Goal: Task Accomplishment & Management: Manage account settings

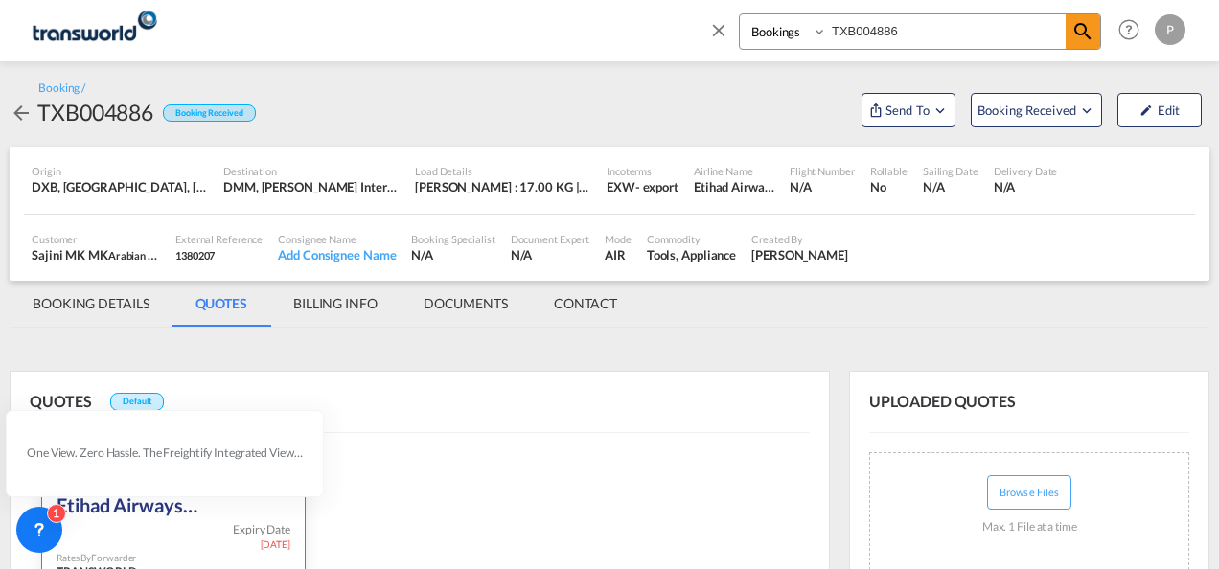
click at [717, 31] on md-icon "icon-close" at bounding box center [718, 29] width 21 height 21
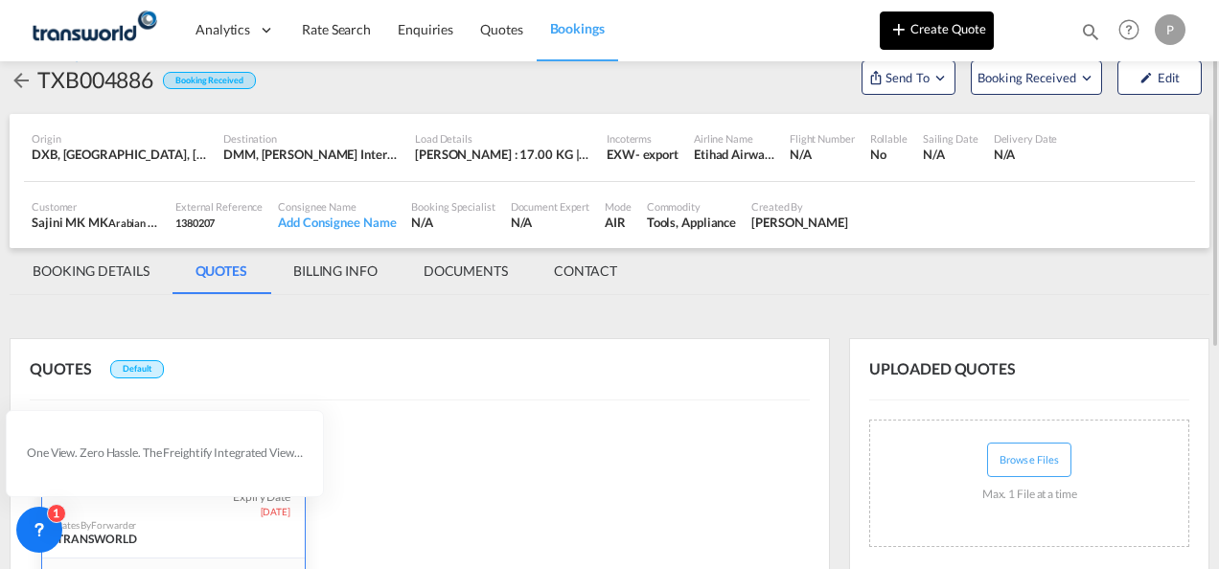
click at [945, 35] on button "Create Quote" at bounding box center [937, 31] width 114 height 38
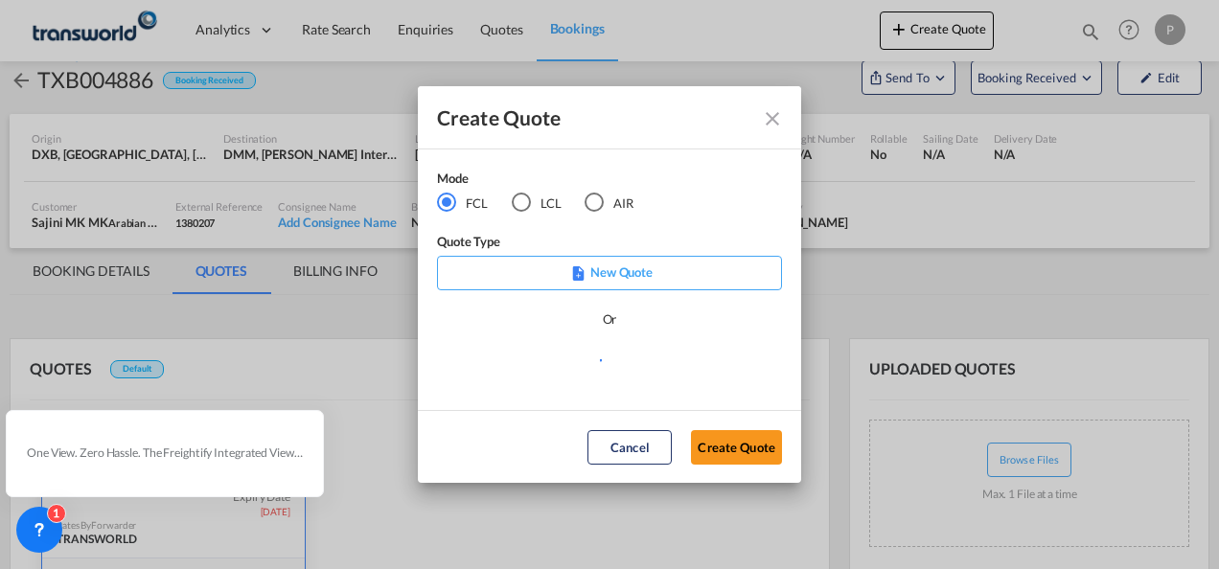
click at [594, 203] on div "AIR" at bounding box center [594, 202] width 19 height 19
click at [743, 449] on button "Create Quote" at bounding box center [736, 447] width 91 height 35
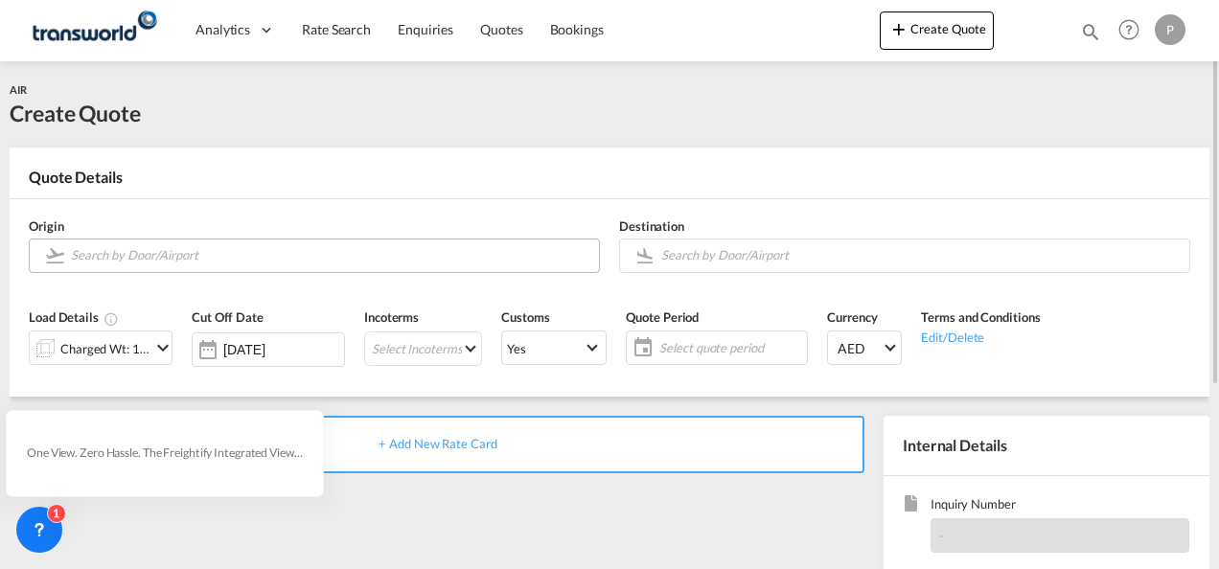
click at [207, 254] on input "Search by Door/Airport" at bounding box center [330, 256] width 519 height 34
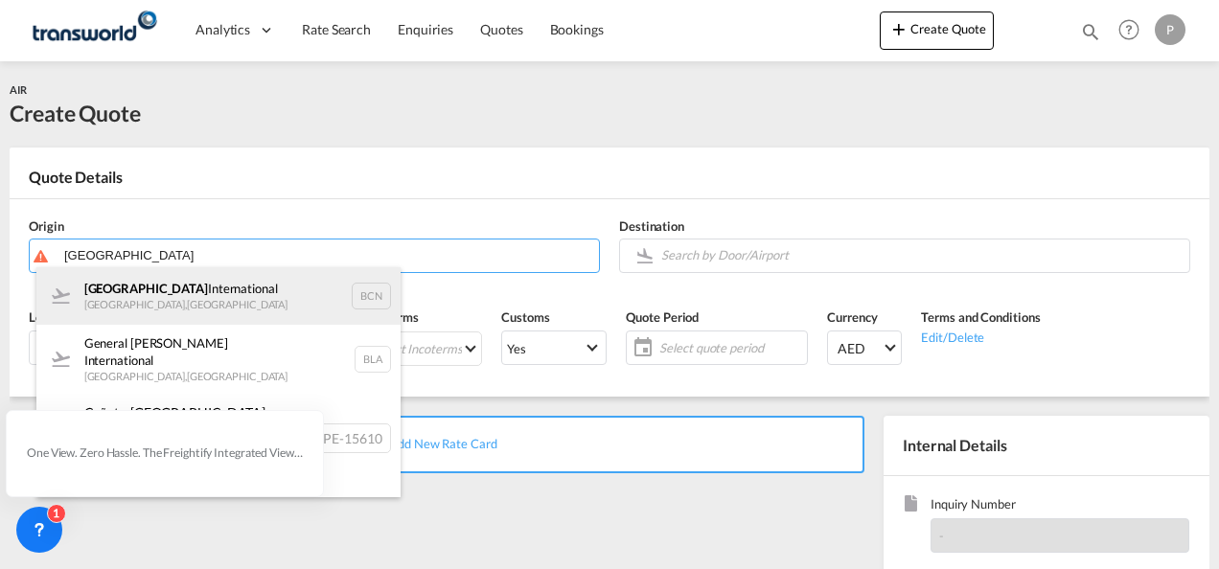
click at [199, 291] on div "Barcelona International [GEOGRAPHIC_DATA] , [GEOGRAPHIC_DATA] BCN" at bounding box center [218, 296] width 364 height 58
type input "Barcelona International, [GEOGRAPHIC_DATA], BCN"
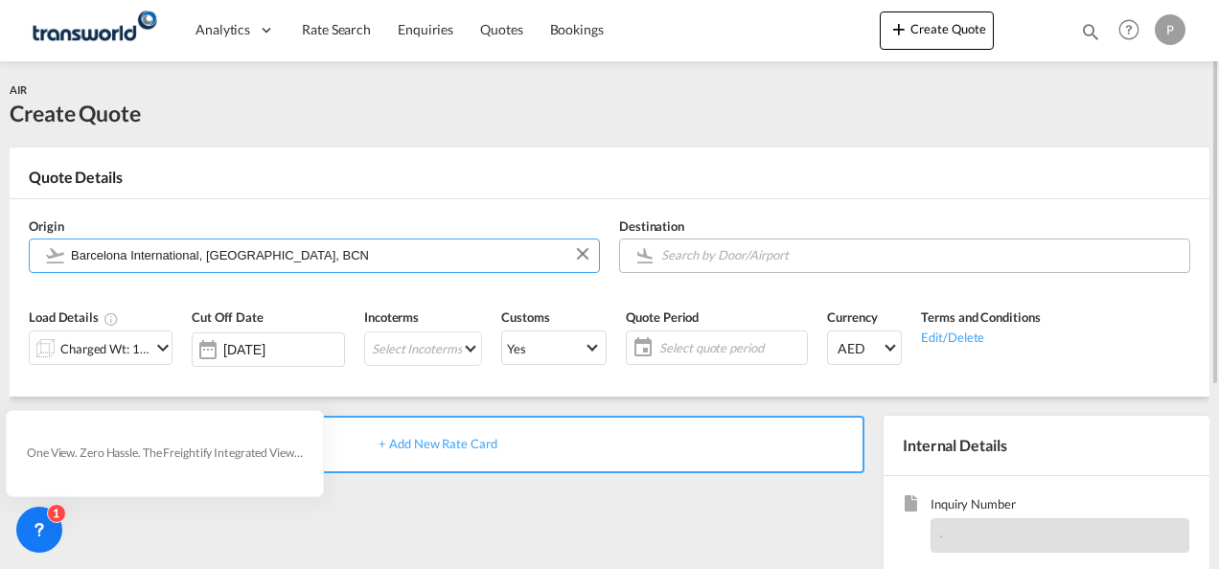
click at [727, 259] on input "Search by Door/Airport" at bounding box center [920, 256] width 519 height 34
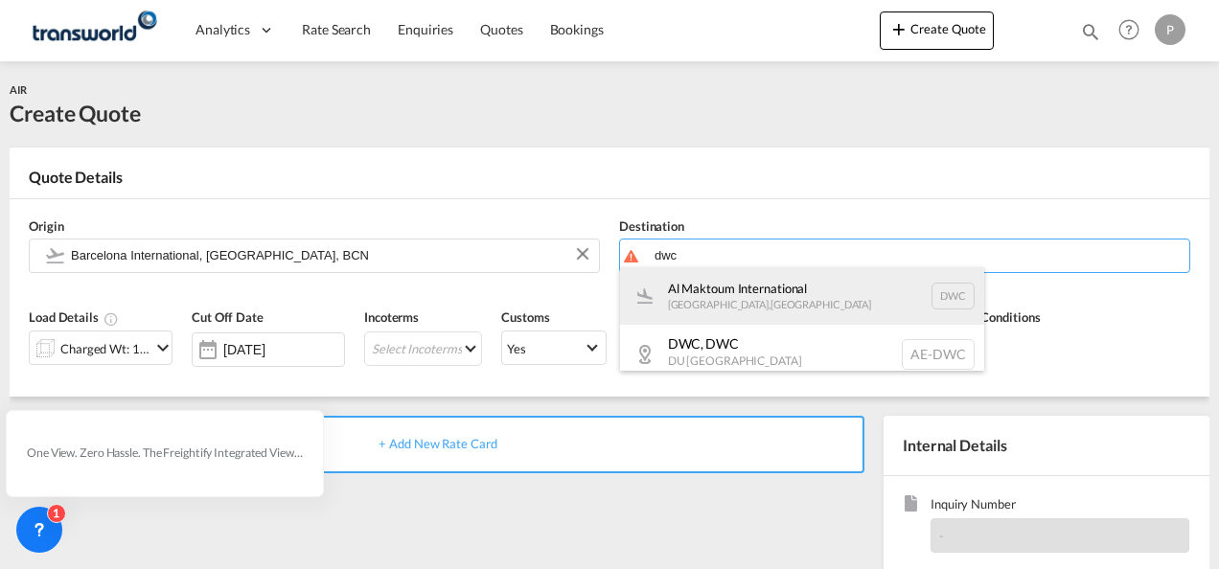
click at [730, 301] on div "Al Maktoum International [GEOGRAPHIC_DATA] , [GEOGRAPHIC_DATA] DWC" at bounding box center [802, 296] width 364 height 58
type input "Al Maktoum International, [GEOGRAPHIC_DATA], DWC"
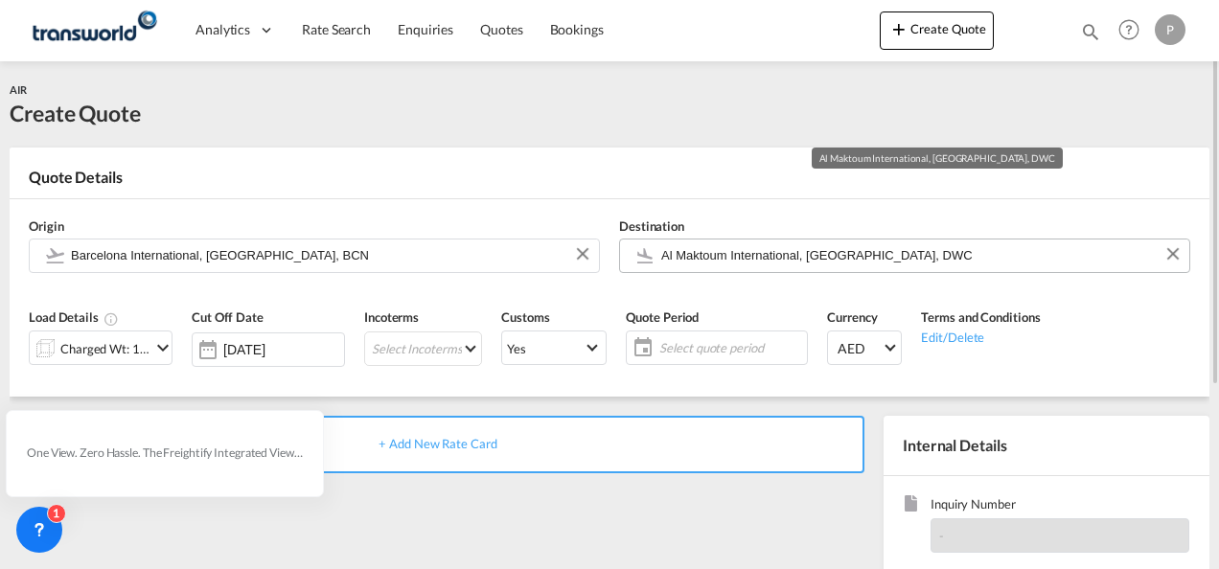
click at [930, 259] on input "Al Maktoum International, [GEOGRAPHIC_DATA], DWC" at bounding box center [920, 256] width 519 height 34
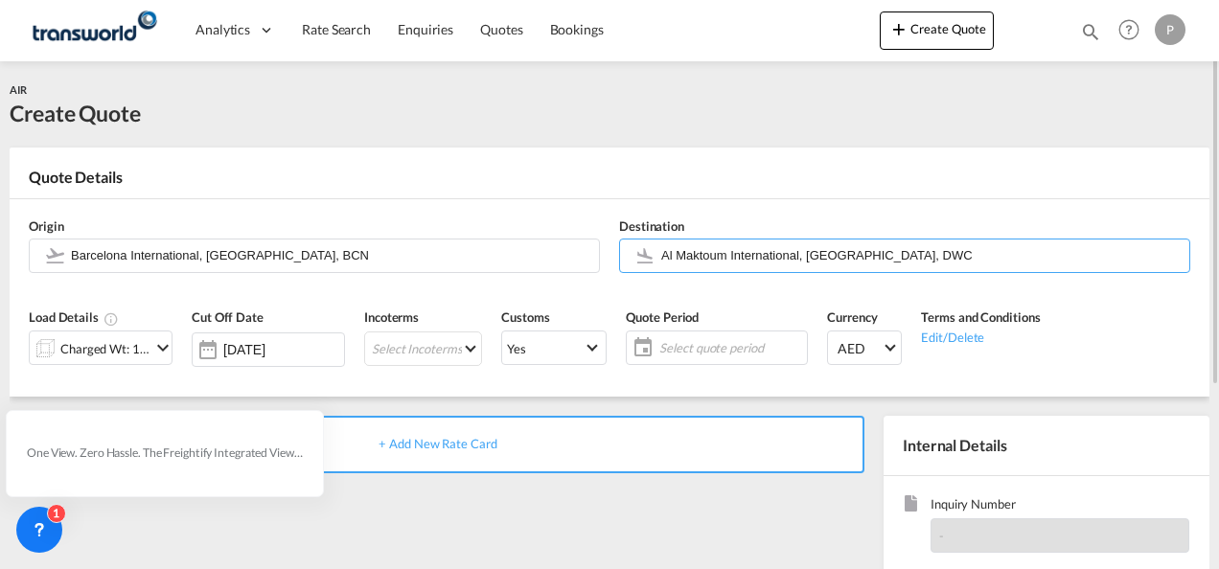
scroll to position [96, 0]
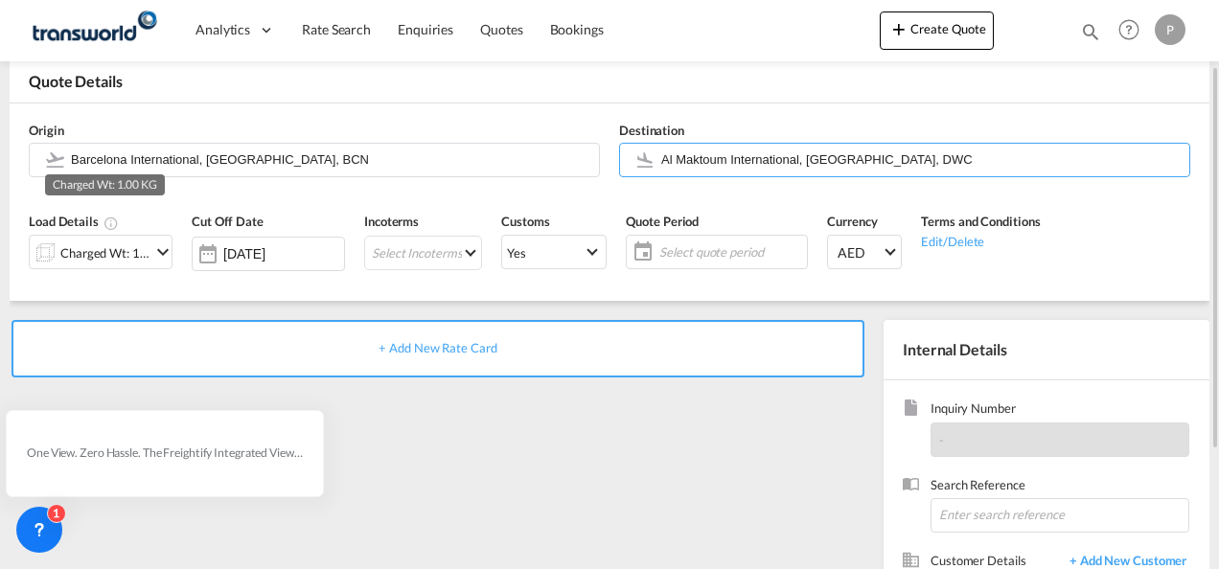
click at [123, 251] on div "Charged Wt: 1.00 KG" at bounding box center [105, 253] width 90 height 27
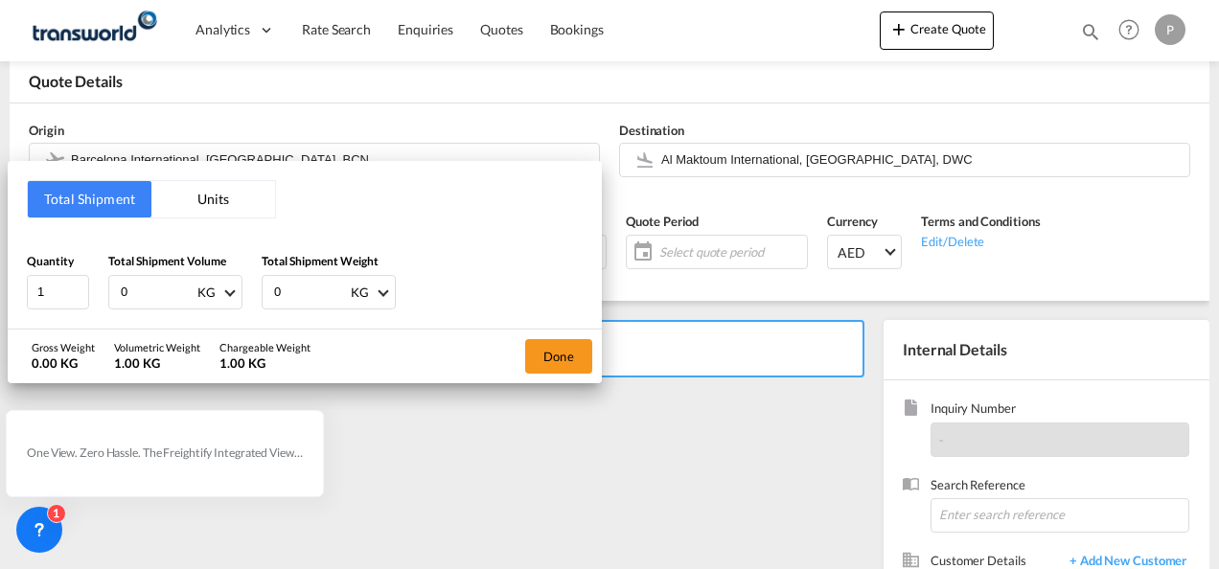
drag, startPoint x: 151, startPoint y: 290, endPoint x: -4, endPoint y: 274, distance: 156.2
click at [0, 274] on html "Analytics Dashboard Rate Search Enquiries Quotes Bookings Analytics" at bounding box center [609, 284] width 1219 height 569
type input "513"
click at [550, 359] on button "Done" at bounding box center [558, 356] width 67 height 35
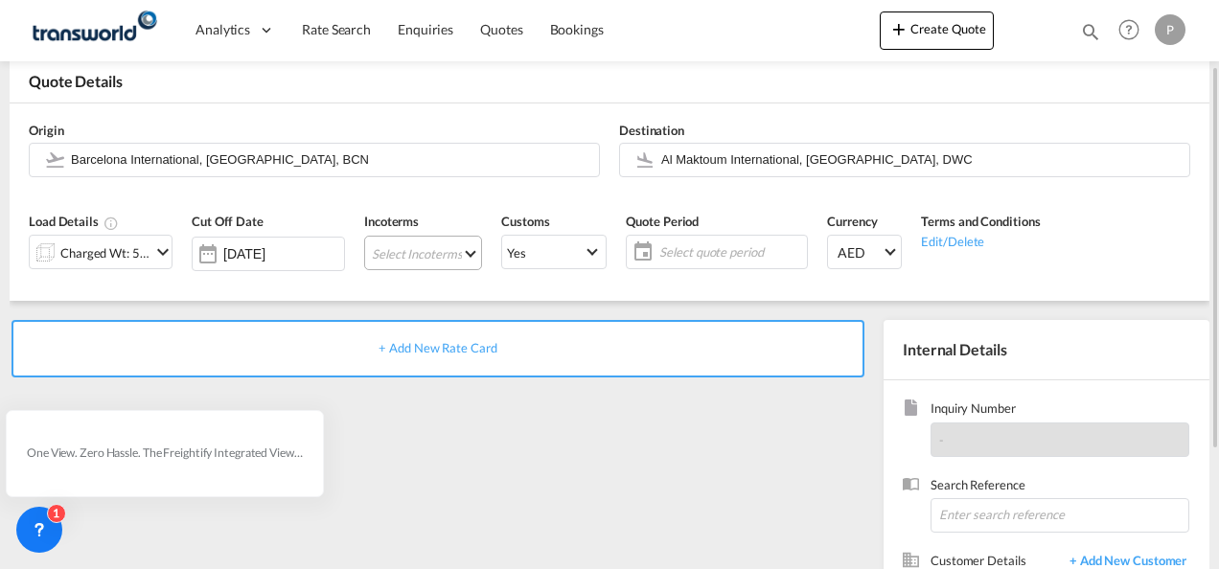
click at [420, 257] on md-select "Select Incoterms DPU - import Delivery at Place Unloaded CPT - export Carrier P…" at bounding box center [423, 253] width 118 height 35
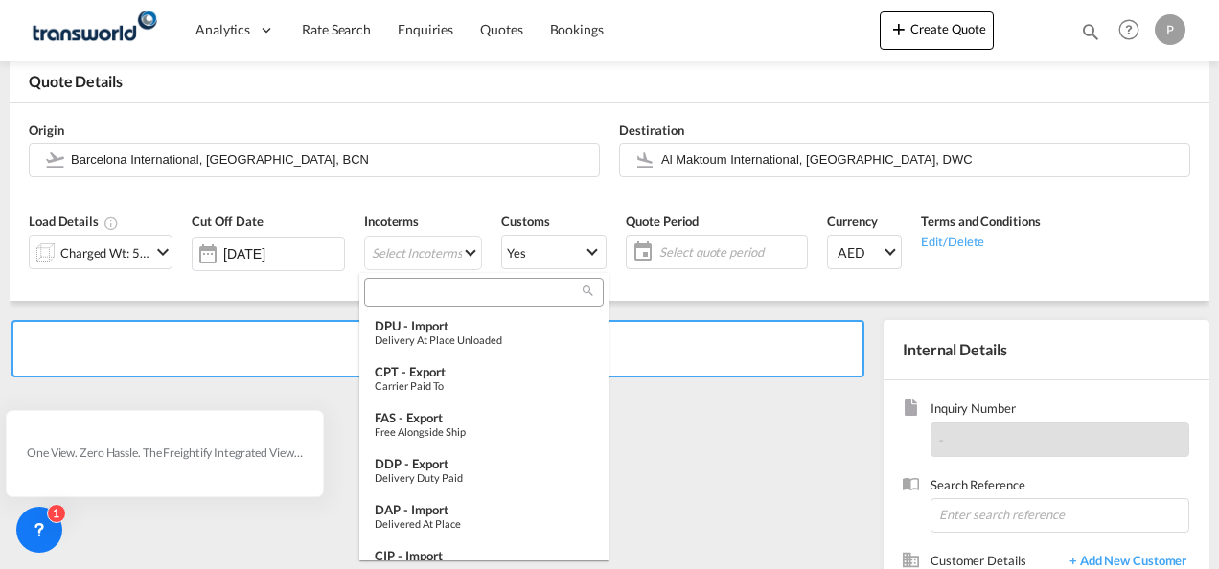
click at [424, 290] on input "search" at bounding box center [476, 292] width 213 height 17
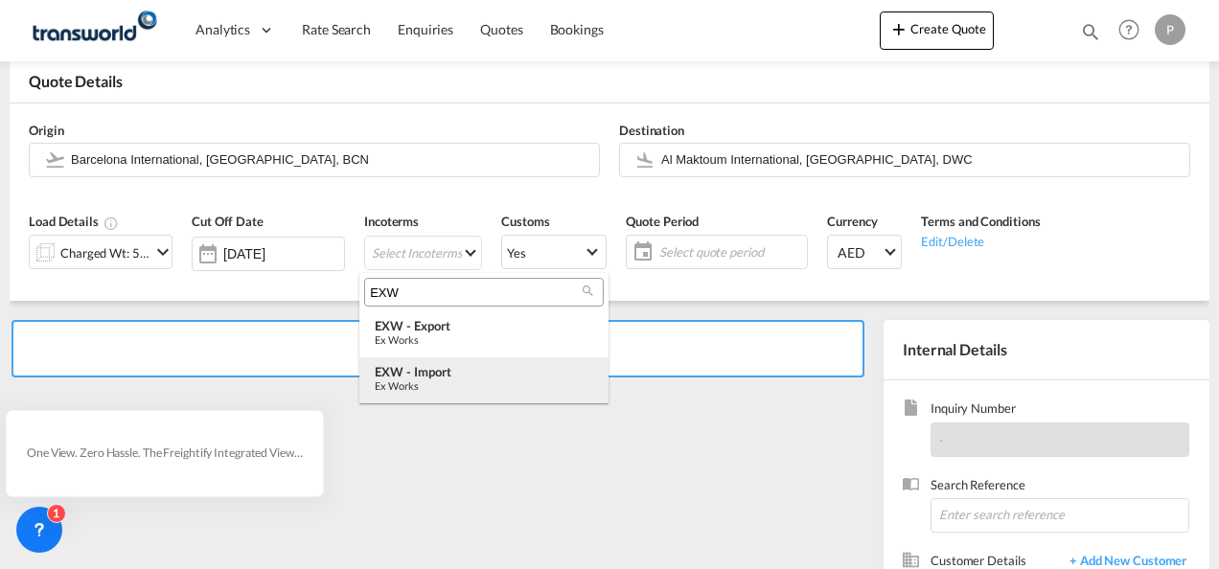
type input "EXW"
click at [439, 382] on div "Ex Works" at bounding box center [484, 386] width 219 height 12
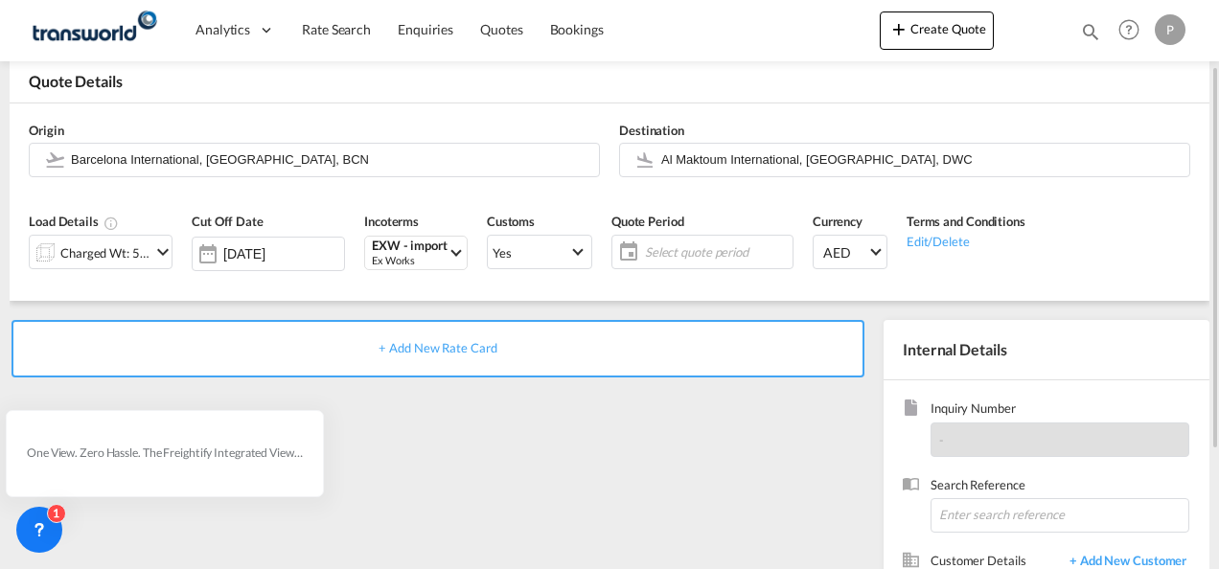
click at [665, 245] on span "Select quote period" at bounding box center [716, 252] width 143 height 17
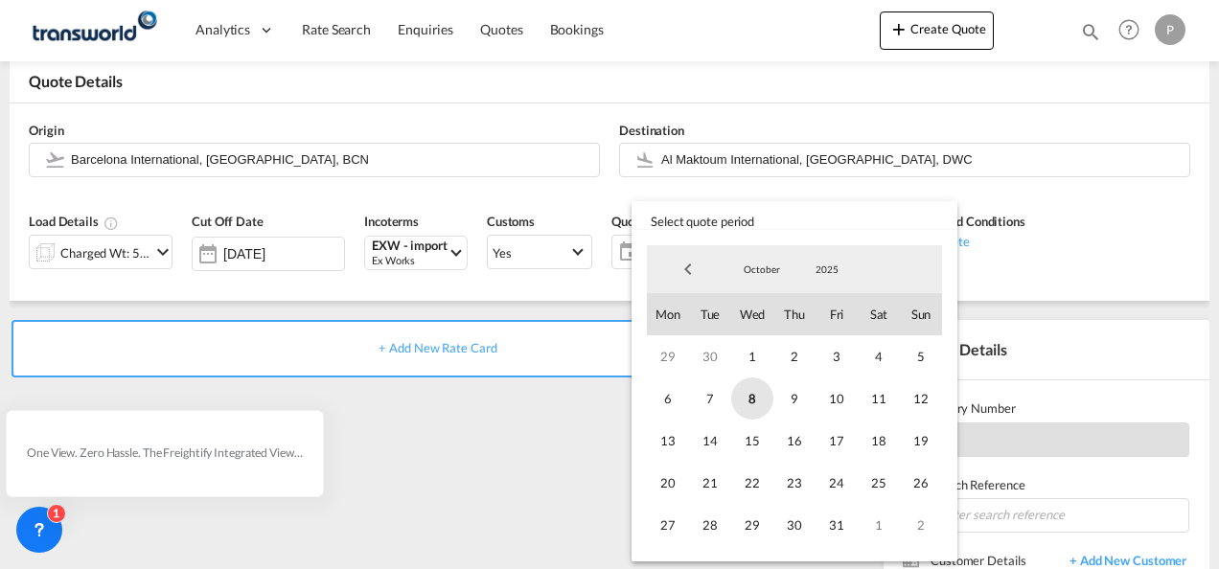
click at [752, 399] on span "8" at bounding box center [752, 399] width 42 height 42
click at [844, 527] on span "31" at bounding box center [837, 525] width 42 height 42
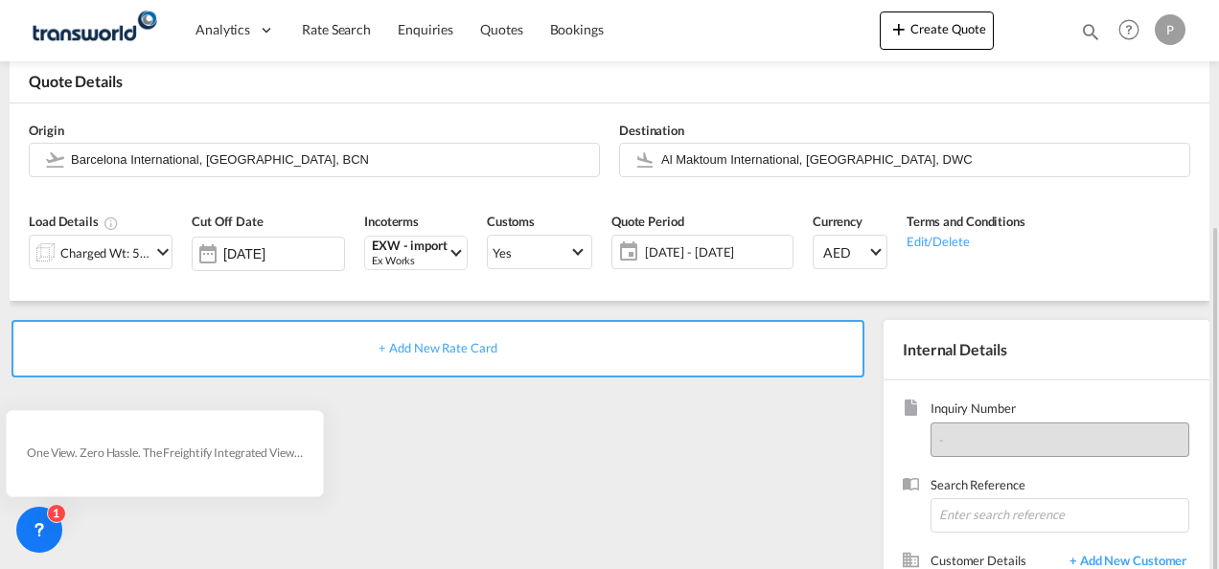
scroll to position [192, 0]
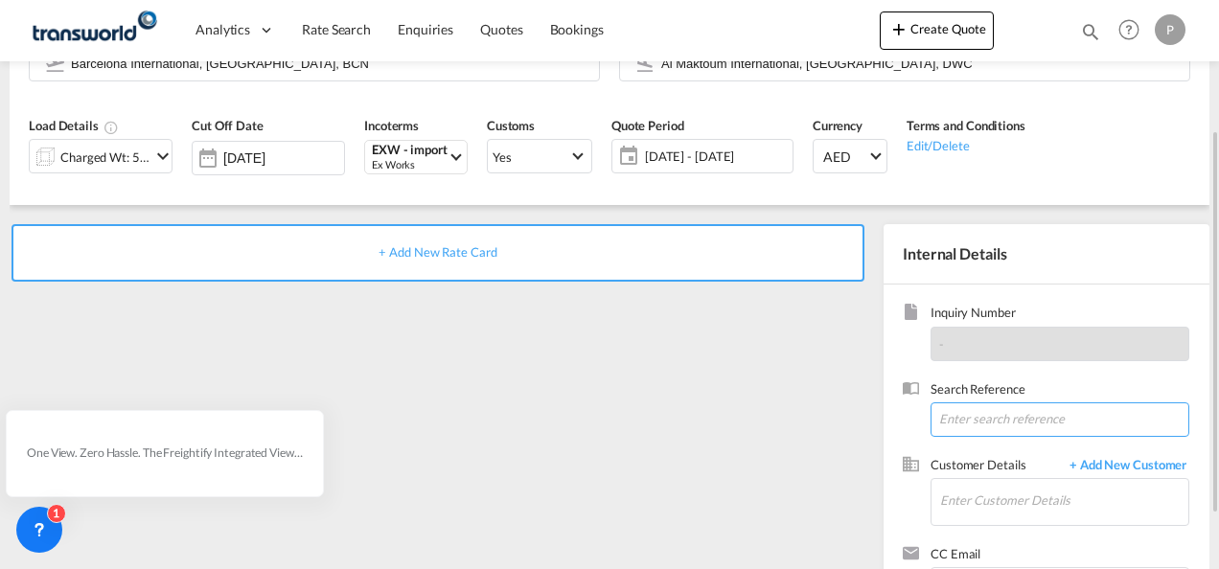
click at [981, 422] on input at bounding box center [1060, 420] width 259 height 35
paste input "TWP9283"
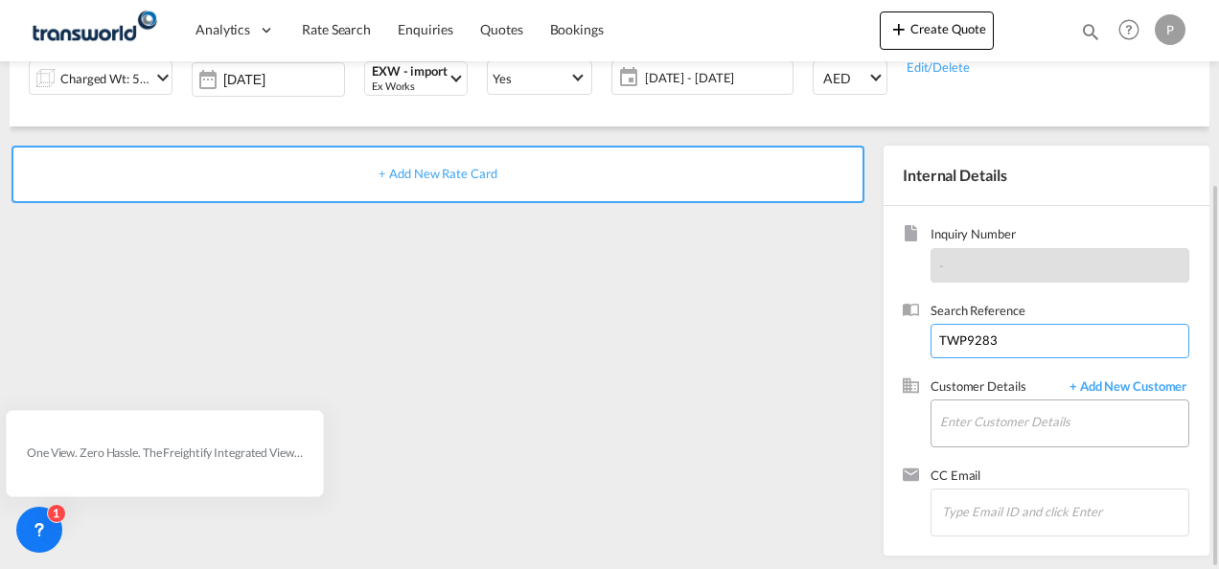
type input "TWP9283"
click at [1019, 419] on input "Enter Customer Details" at bounding box center [1064, 422] width 248 height 43
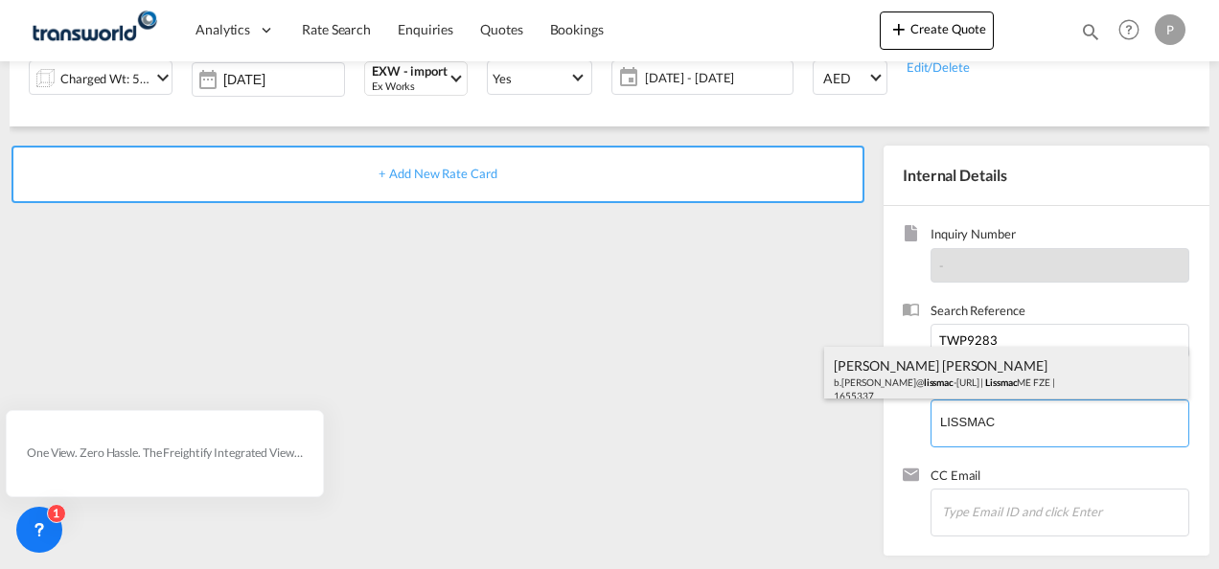
click at [878, 377] on div "[PERSON_NAME] [PERSON_NAME][PERSON_NAME]@ lissmac -[URL] | Lissmac ME FZE | 165…" at bounding box center [1006, 379] width 364 height 65
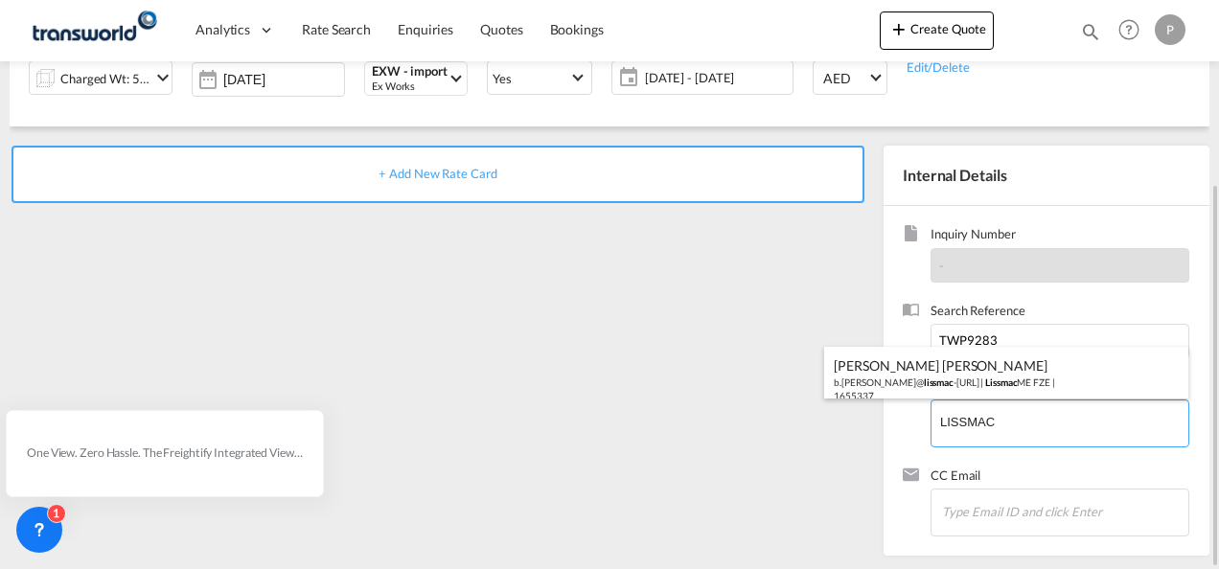
type input "Lissmac ME FZE, [PERSON_NAME] [PERSON_NAME], [EMAIL_ADDRESS][PERSON_NAME][DOMAI…"
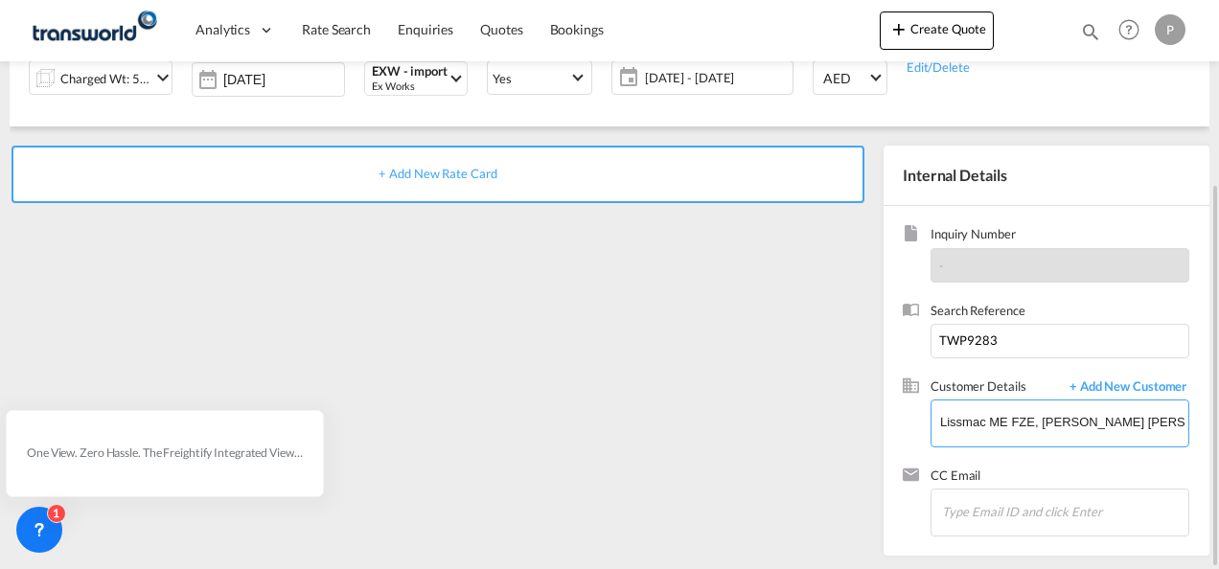
scroll to position [0, 0]
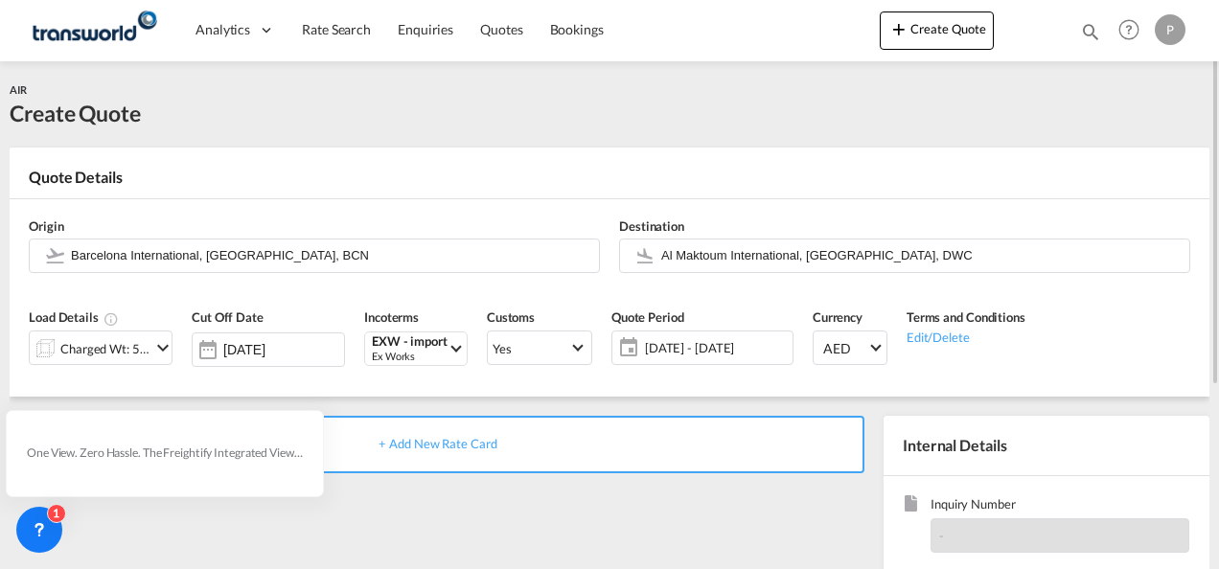
click at [429, 446] on span "+ Add New Rate Card" at bounding box center [438, 443] width 118 height 15
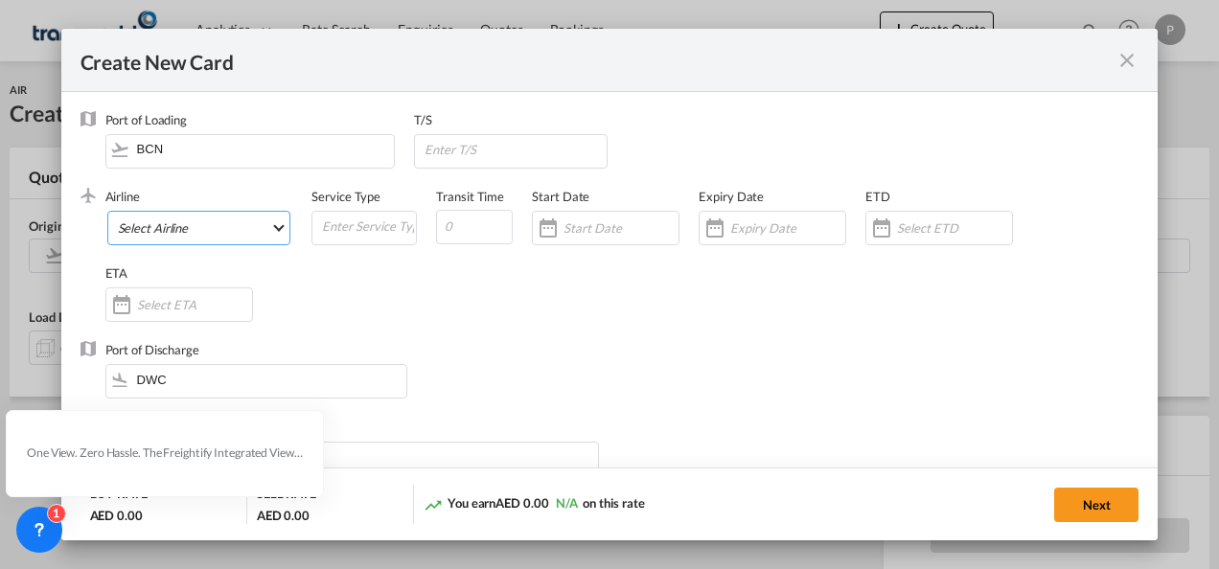
click at [192, 227] on md-select "Select Airline AIR EXPRESS S.A. (1166- / -) CMA CGM Air Cargo (1140-2C / -) DDW…" at bounding box center [199, 228] width 184 height 35
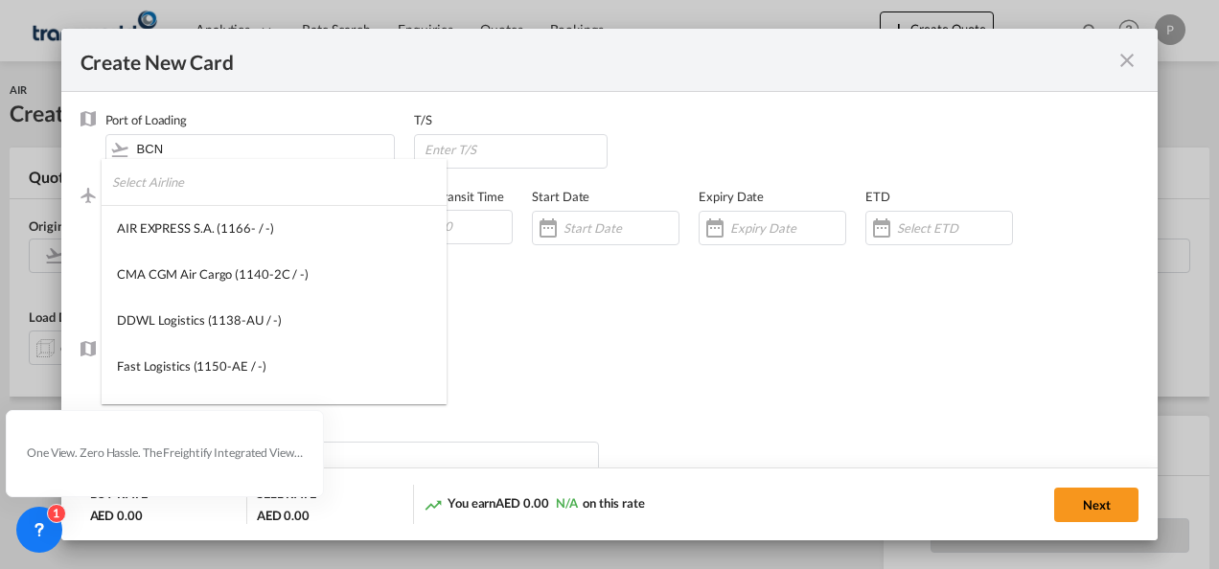
click at [219, 194] on input "search" at bounding box center [279, 182] width 335 height 46
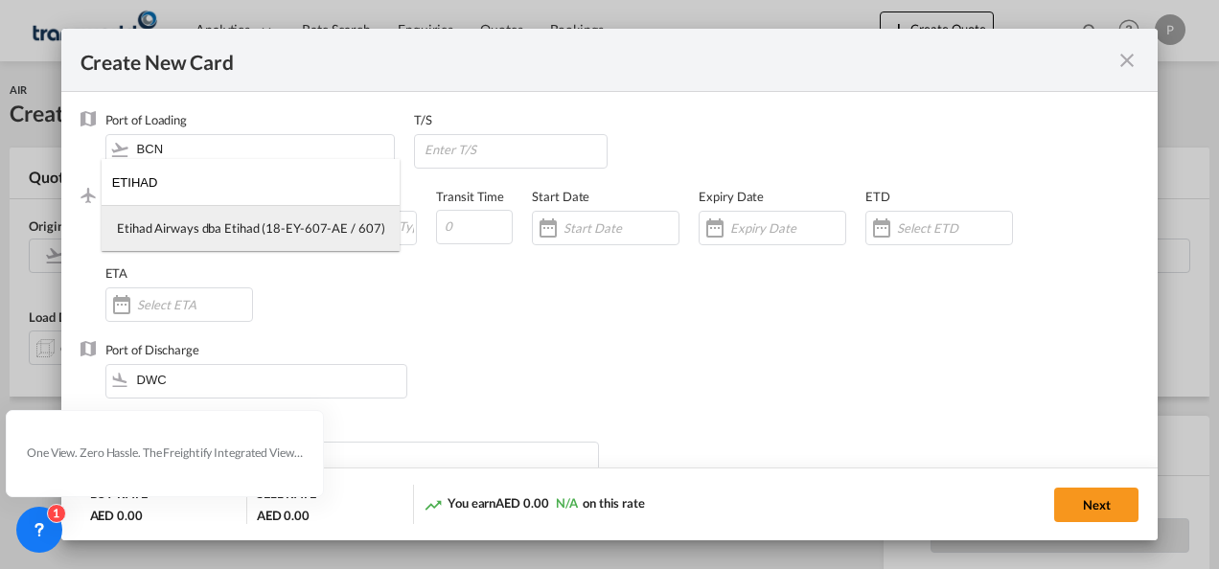
type input "ETIHAD"
click at [224, 222] on div "Etihad Airways dba Etihad (18-EY-607-AE / 607)" at bounding box center [250, 228] width 267 height 17
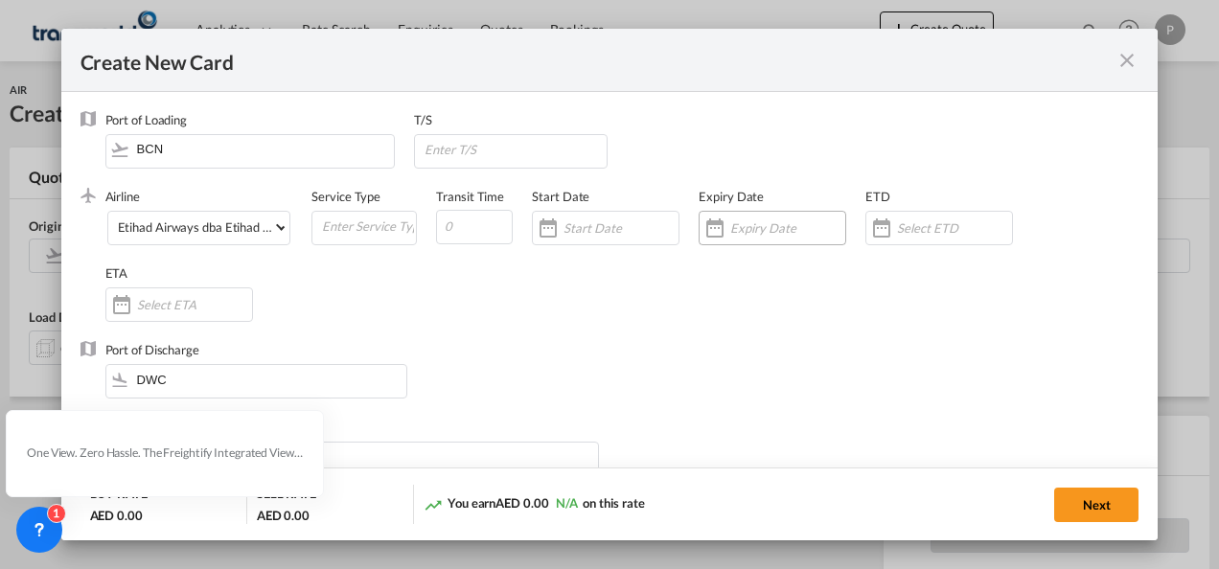
click at [769, 231] on input "Create New Card ..." at bounding box center [788, 227] width 115 height 15
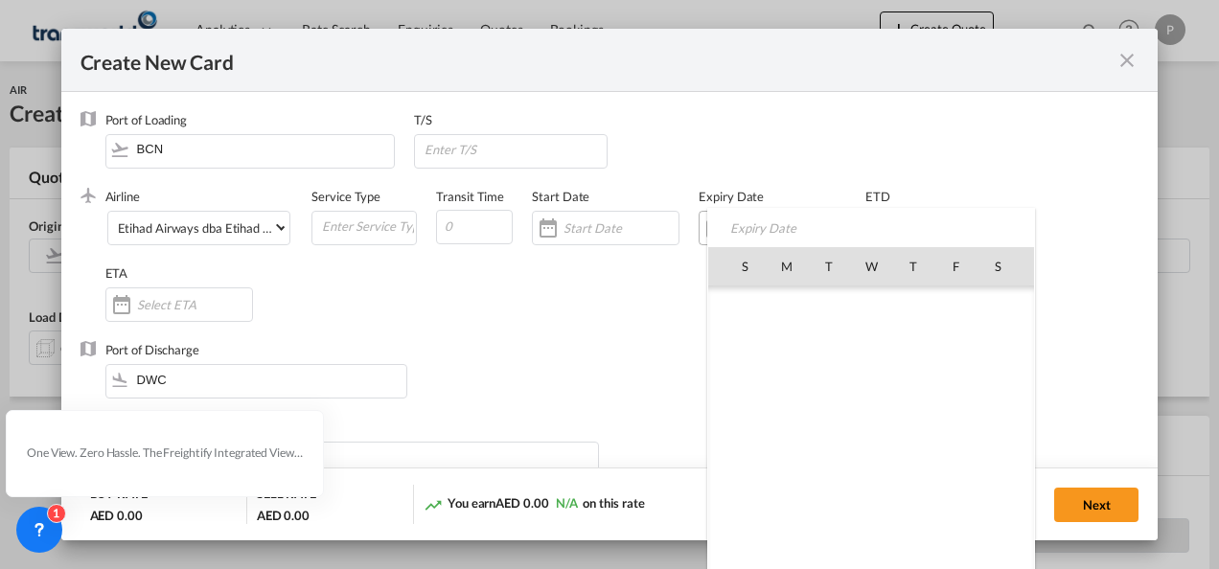
scroll to position [444340, 0]
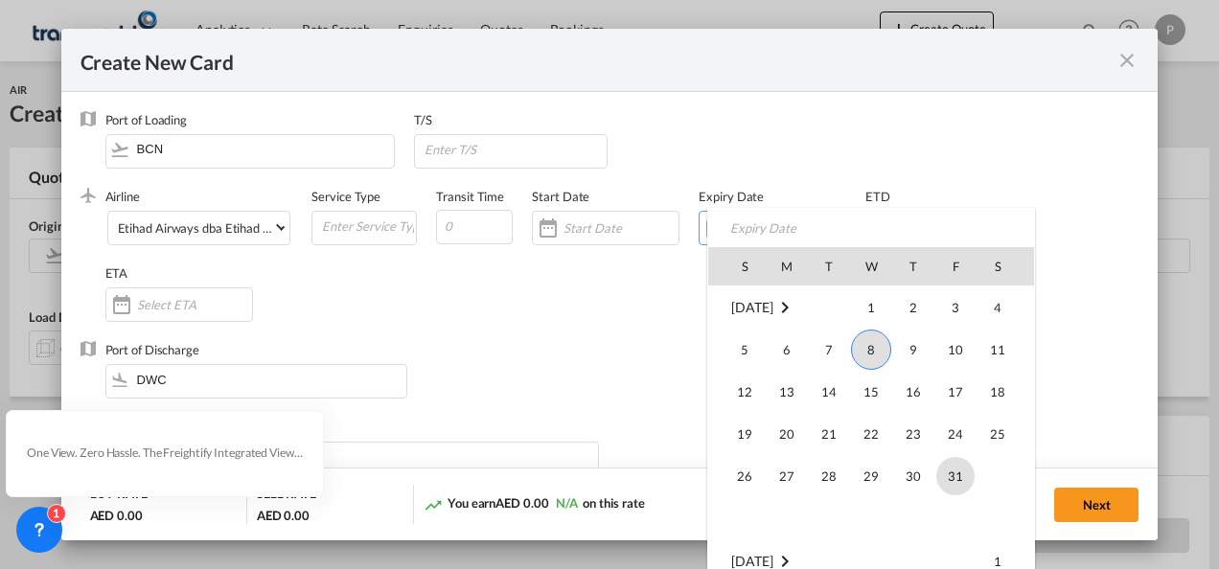
click at [950, 470] on span "31" at bounding box center [956, 476] width 38 height 38
type input "[DATE]"
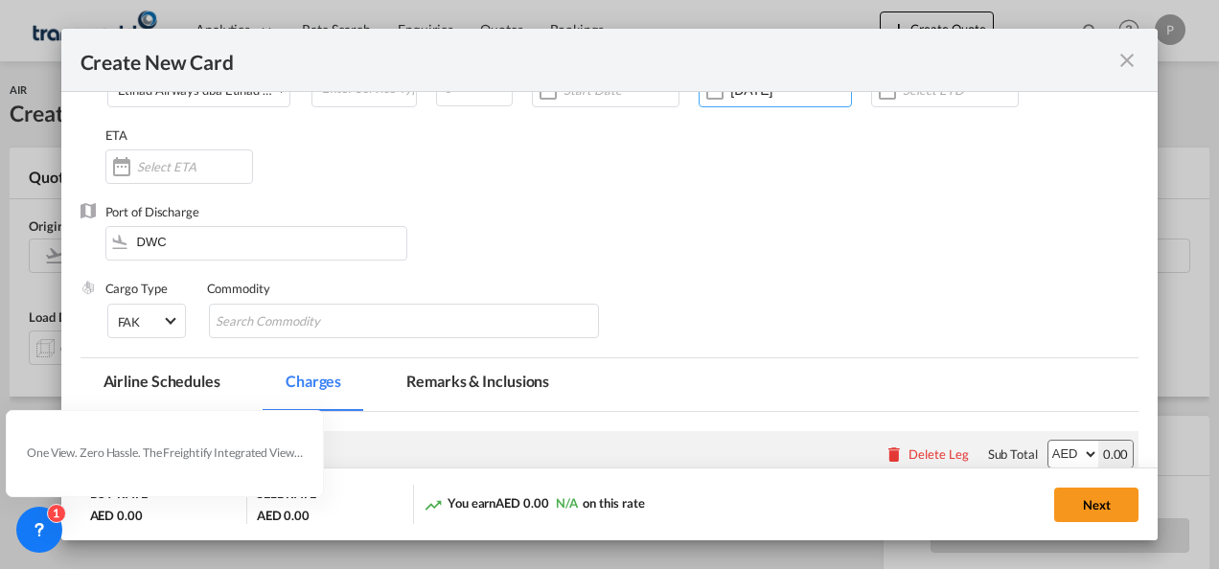
scroll to position [192, 0]
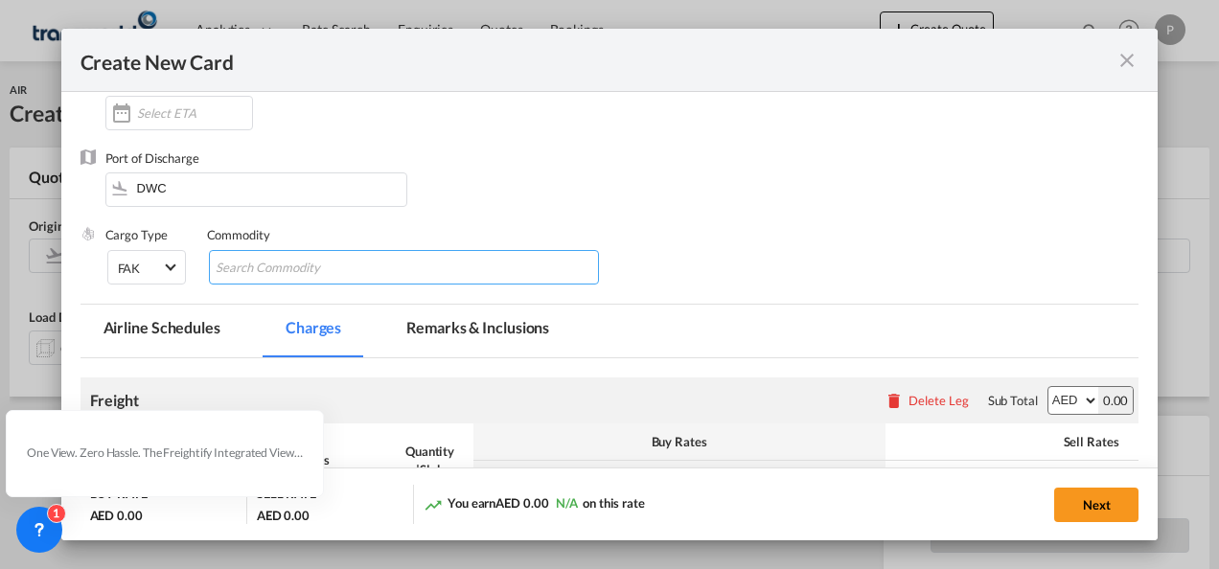
click at [314, 268] on input "Search Commodity" at bounding box center [303, 268] width 175 height 31
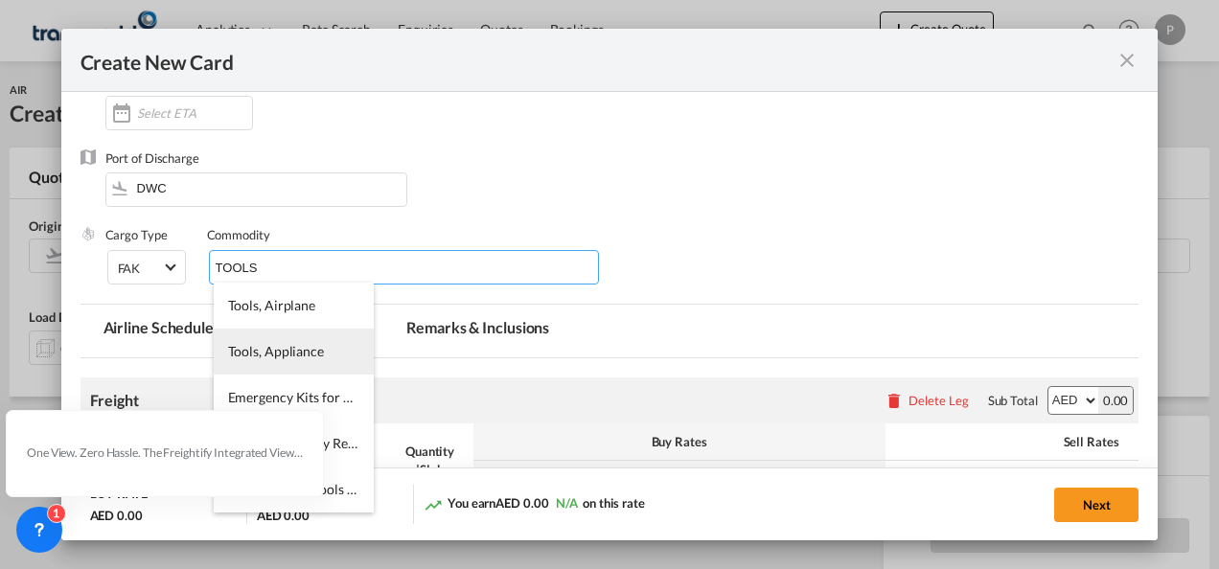
type input "TOOLS"
click at [313, 358] on span "Tools, Appliance" at bounding box center [276, 351] width 96 height 16
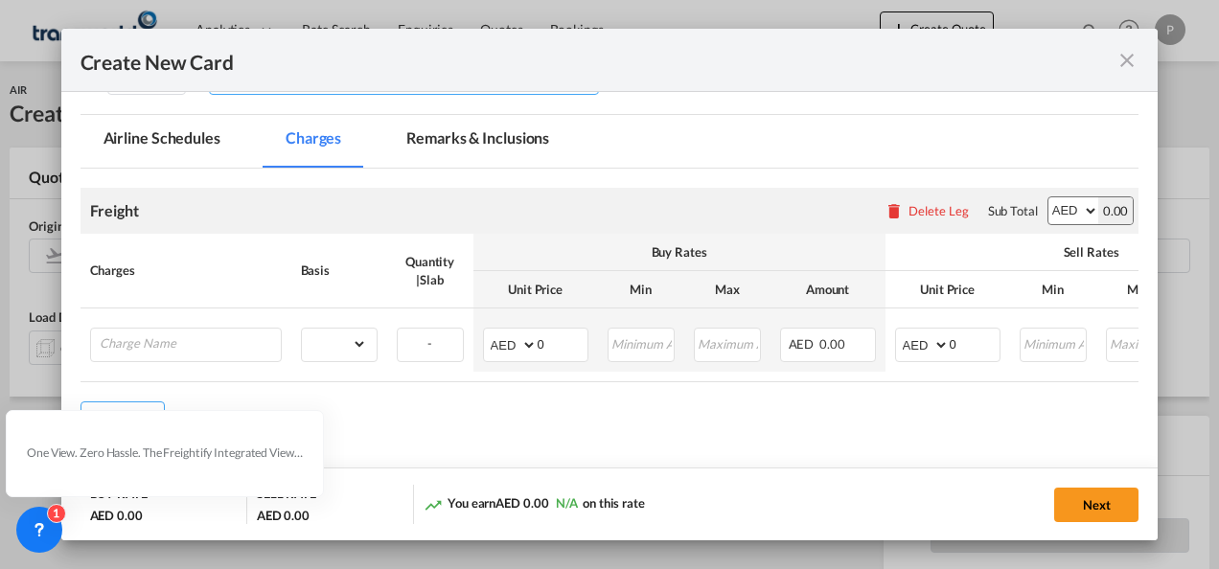
scroll to position [383, 0]
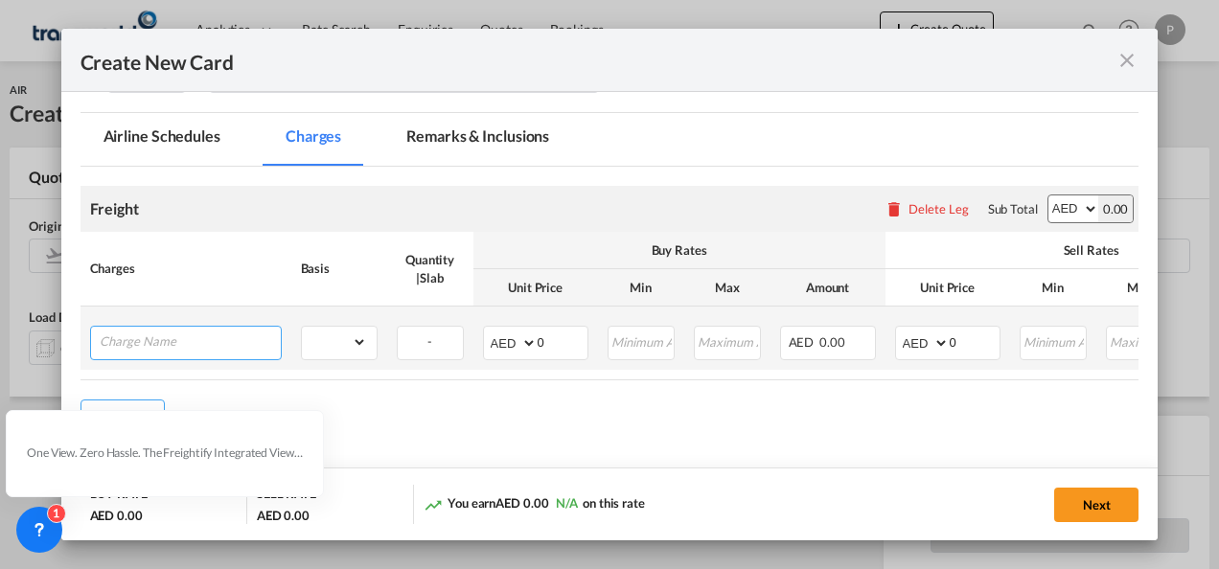
click at [199, 339] on input "Charge Name" at bounding box center [190, 341] width 181 height 29
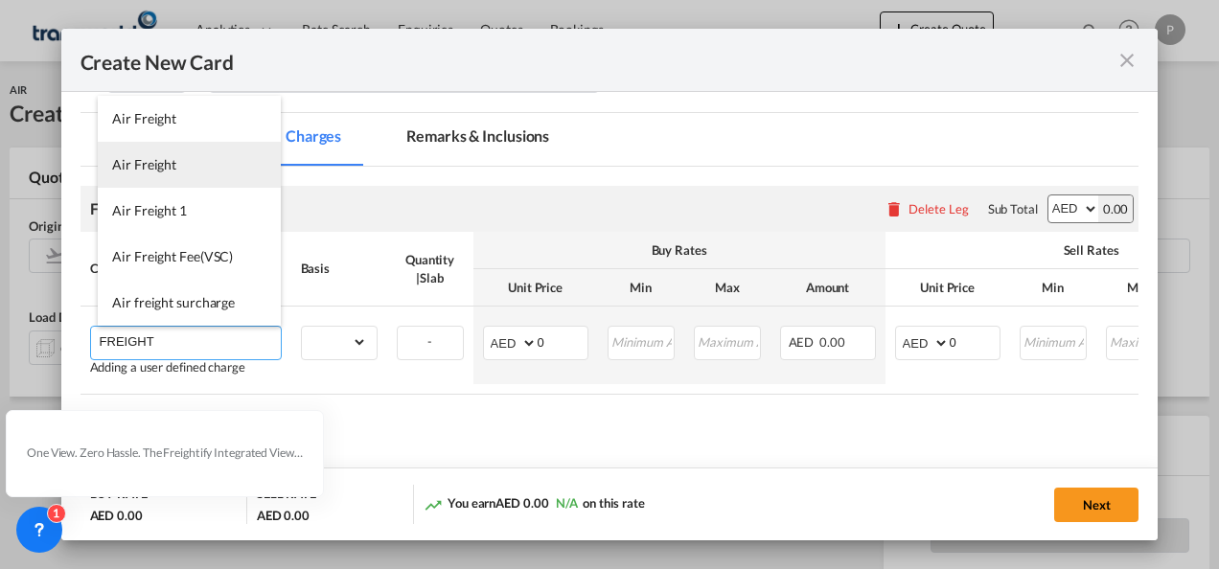
click at [181, 170] on li "Air Freight" at bounding box center [189, 165] width 183 height 46
type input "Air Freight"
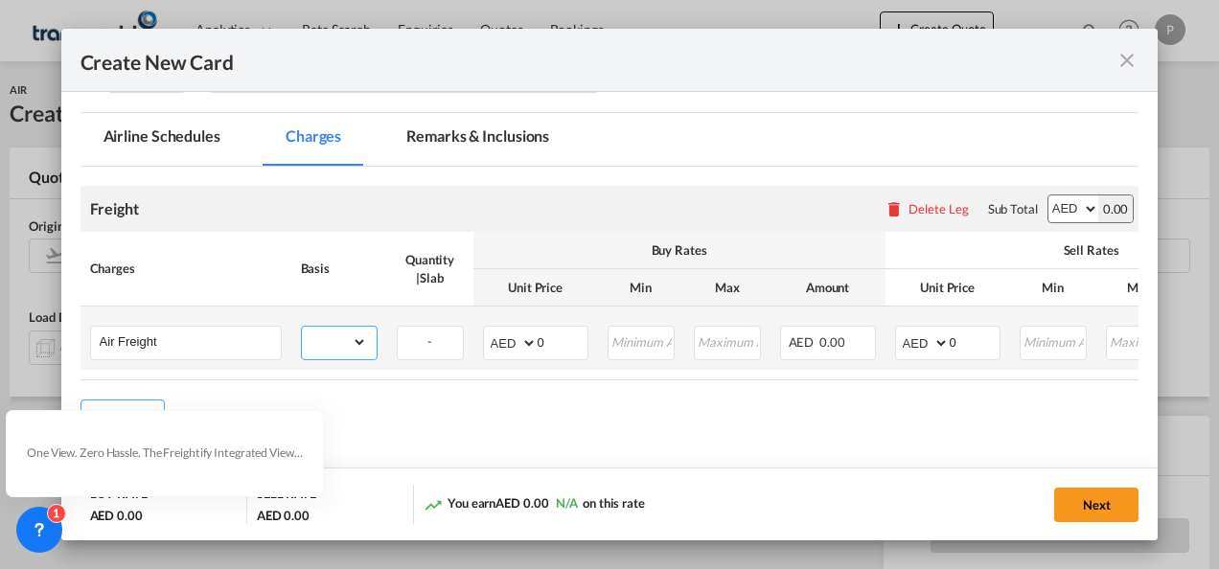
click at [357, 346] on select "gross_weight volumetric_weight per_shipment per_bl per_km % on air freight per_…" at bounding box center [334, 342] width 65 height 31
select select "per_shipment"
click at [302, 327] on select "gross_weight volumetric_weight per_shipment per_bl per_km % on air freight per_…" at bounding box center [334, 342] width 65 height 31
click at [549, 328] on input "0" at bounding box center [563, 341] width 50 height 29
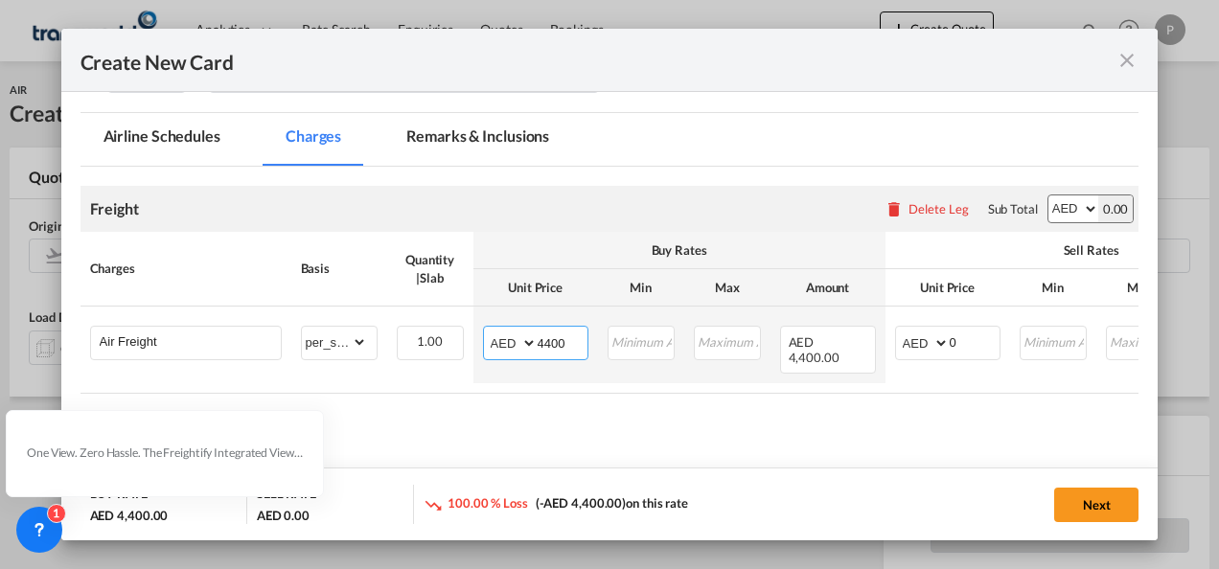
type input "4400"
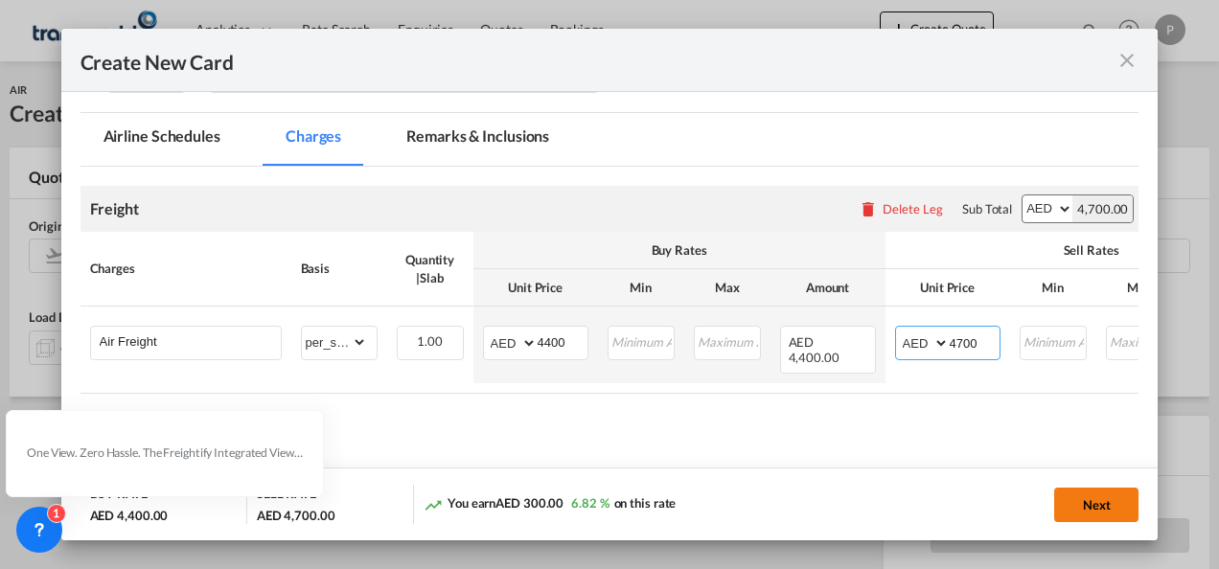
type input "4700"
click at [1094, 504] on button "Next" at bounding box center [1097, 505] width 84 height 35
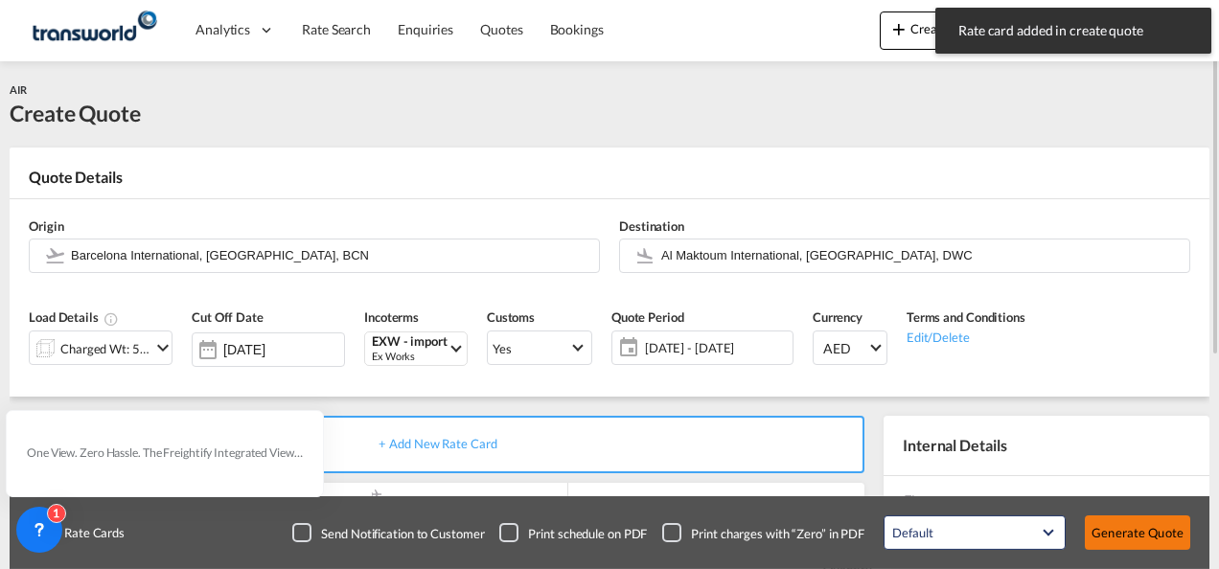
click at [1129, 535] on button "Generate Quote" at bounding box center [1137, 533] width 105 height 35
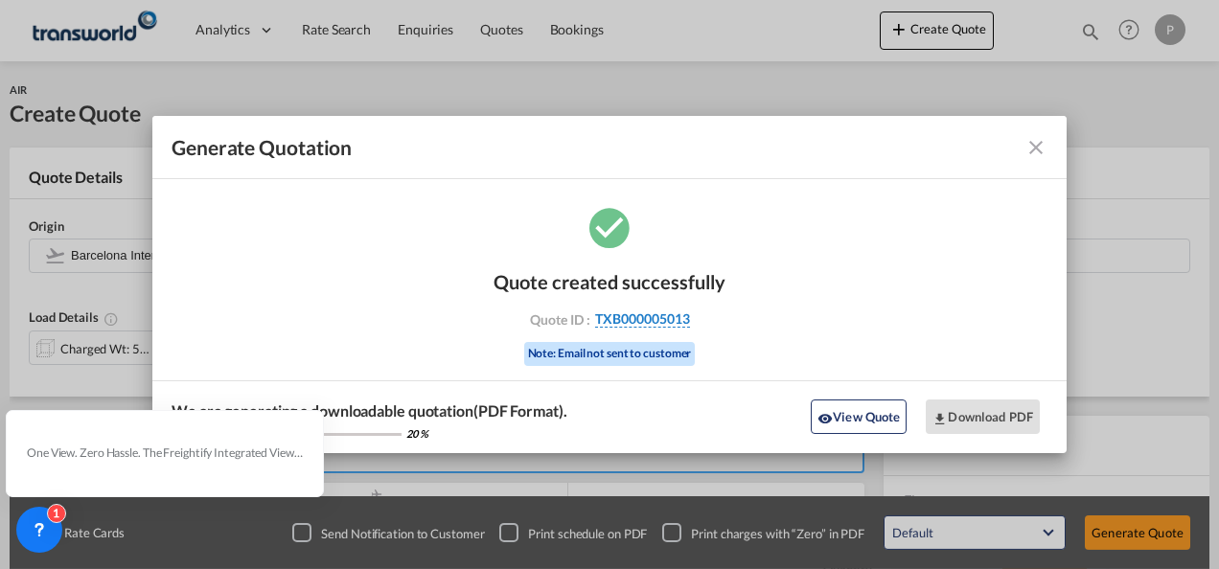
click at [656, 320] on span "TXB000005013" at bounding box center [642, 319] width 95 height 17
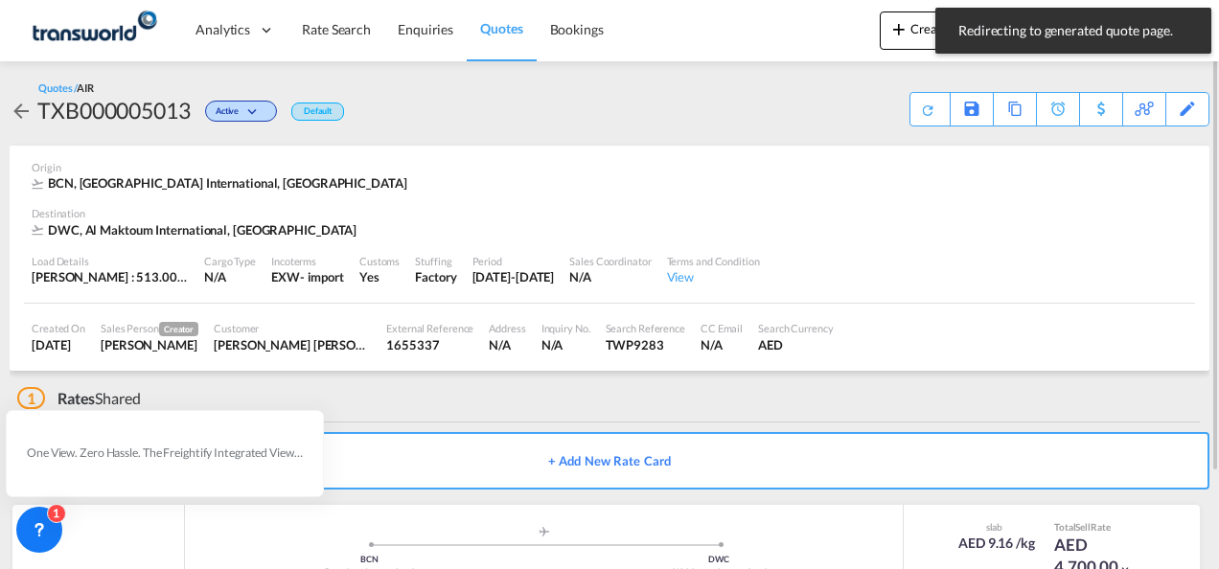
scroll to position [117, 0]
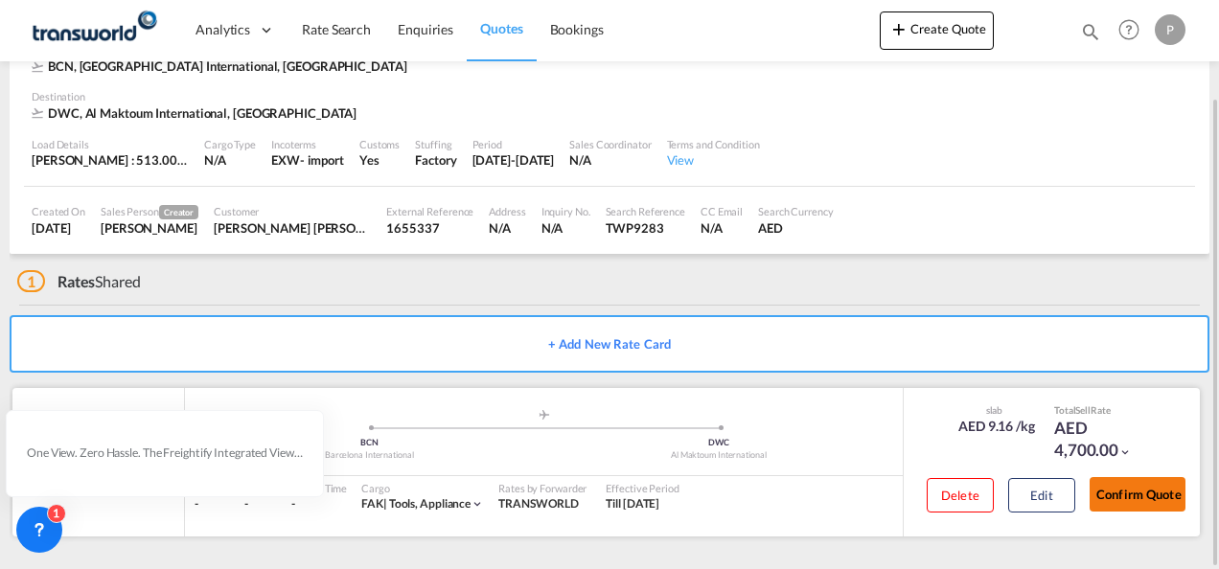
click at [1130, 489] on button "Confirm Quote" at bounding box center [1138, 494] width 96 height 35
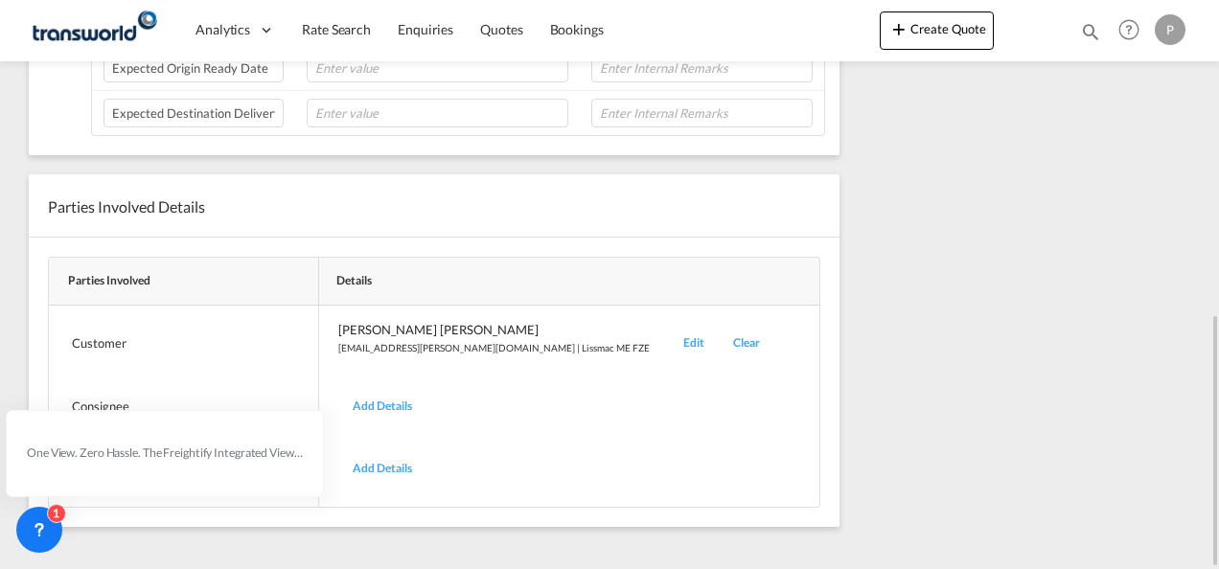
click at [669, 334] on div "Edit" at bounding box center [694, 343] width 50 height 45
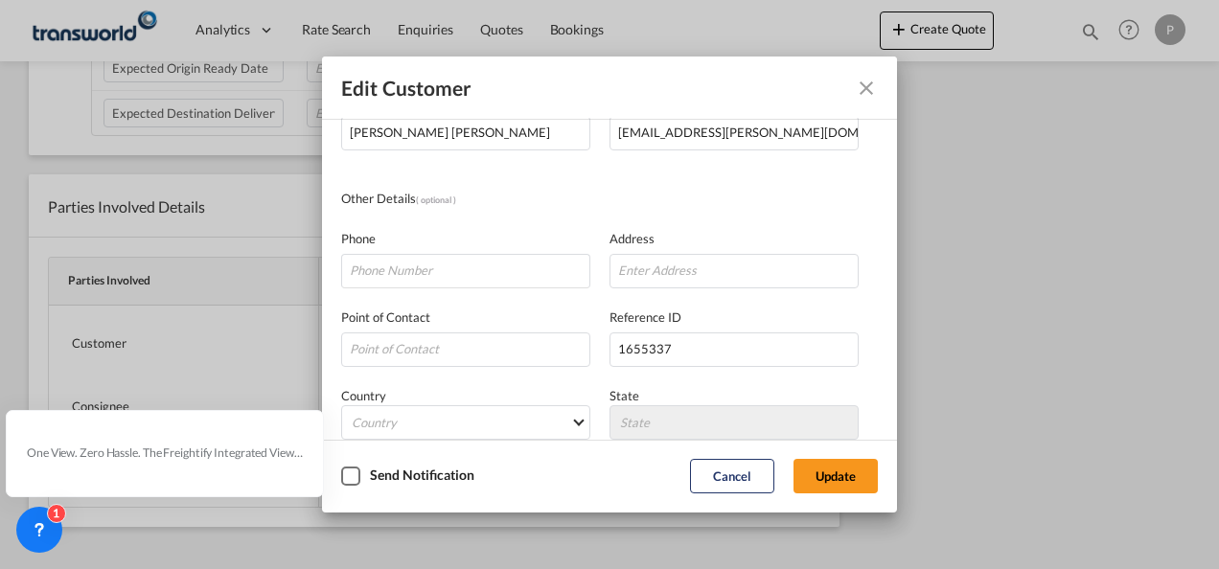
scroll to position [96, 0]
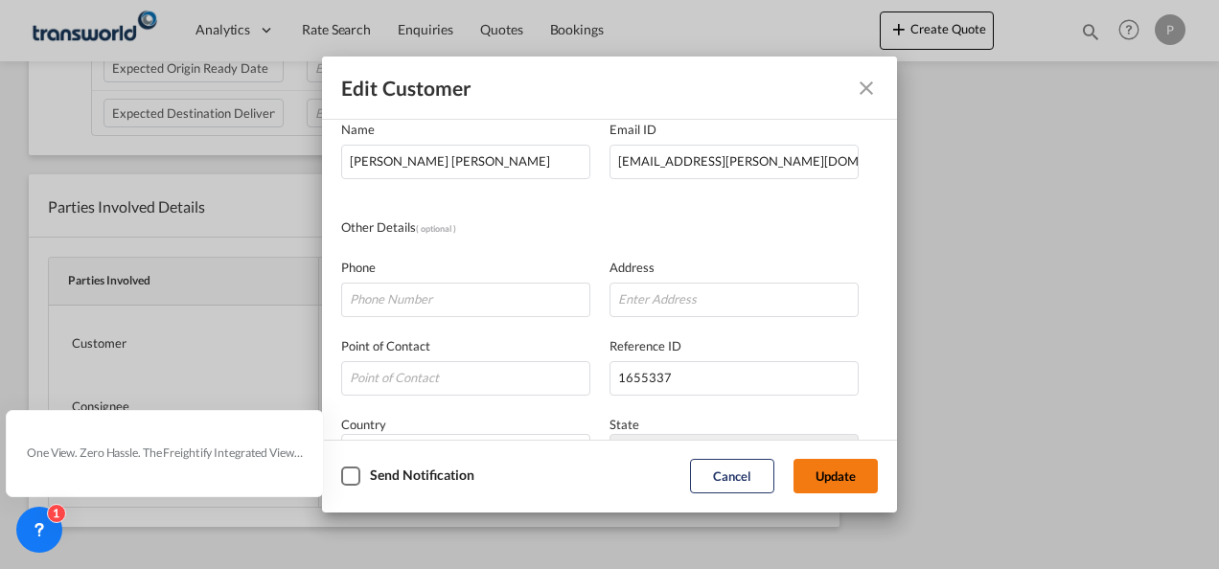
click at [829, 481] on button "Update" at bounding box center [836, 476] width 84 height 35
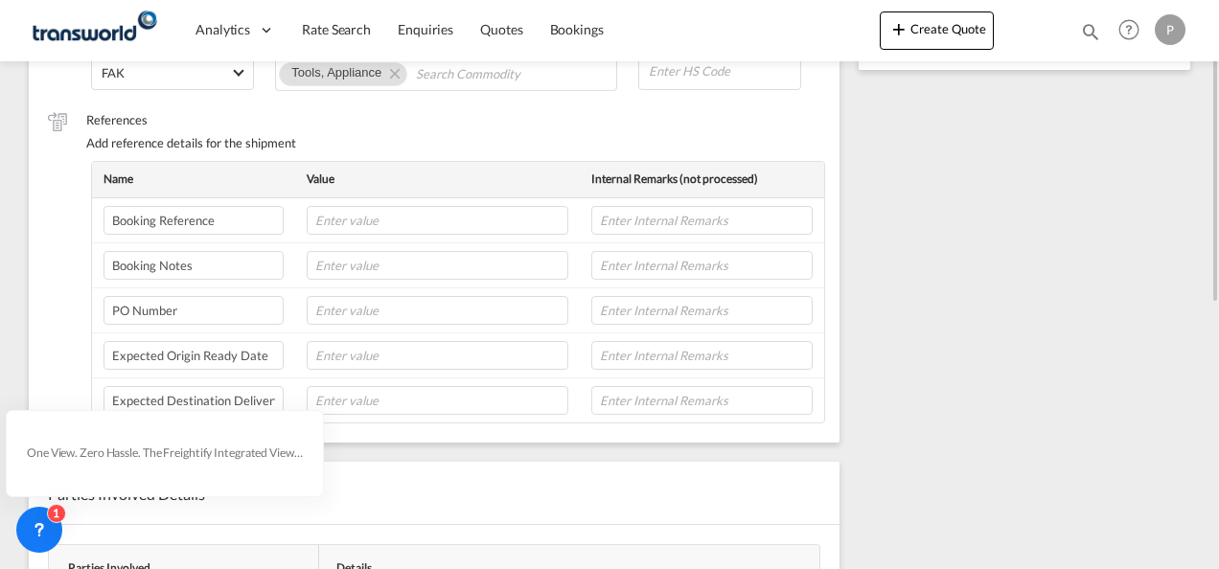
scroll to position [0, 0]
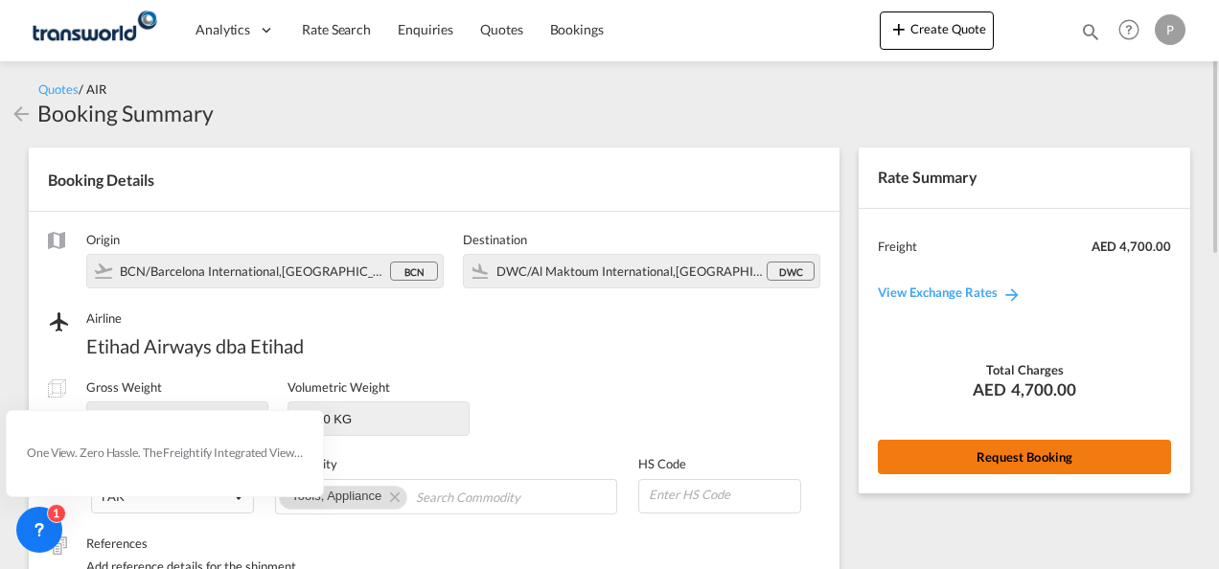
click at [974, 449] on button "Request Booking" at bounding box center [1024, 457] width 293 height 35
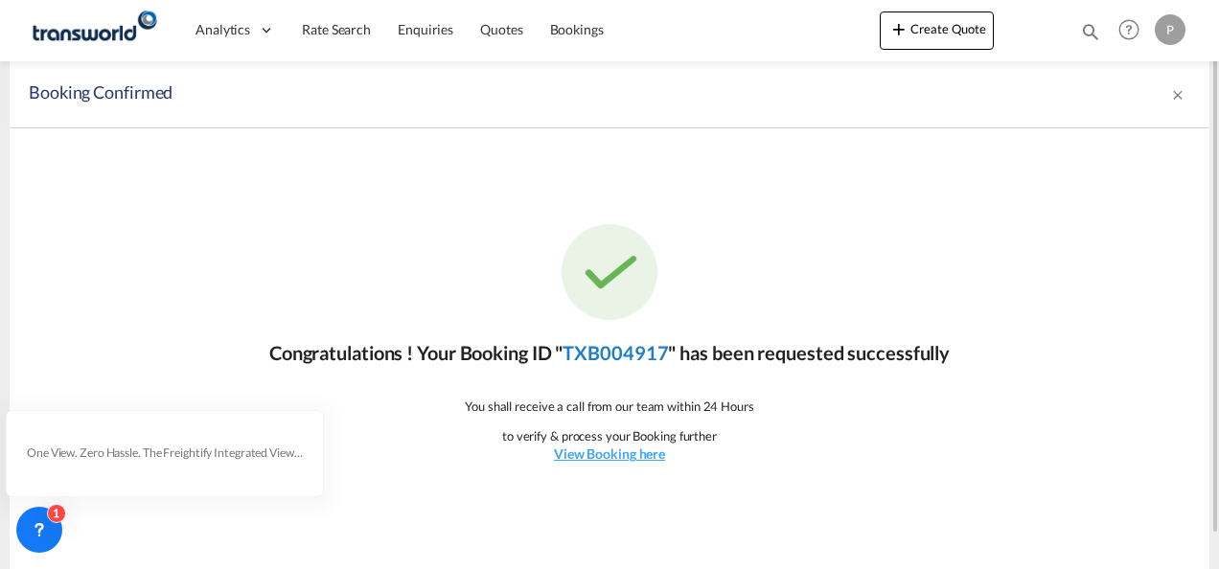
click at [600, 352] on link "TXB004917" at bounding box center [615, 352] width 105 height 23
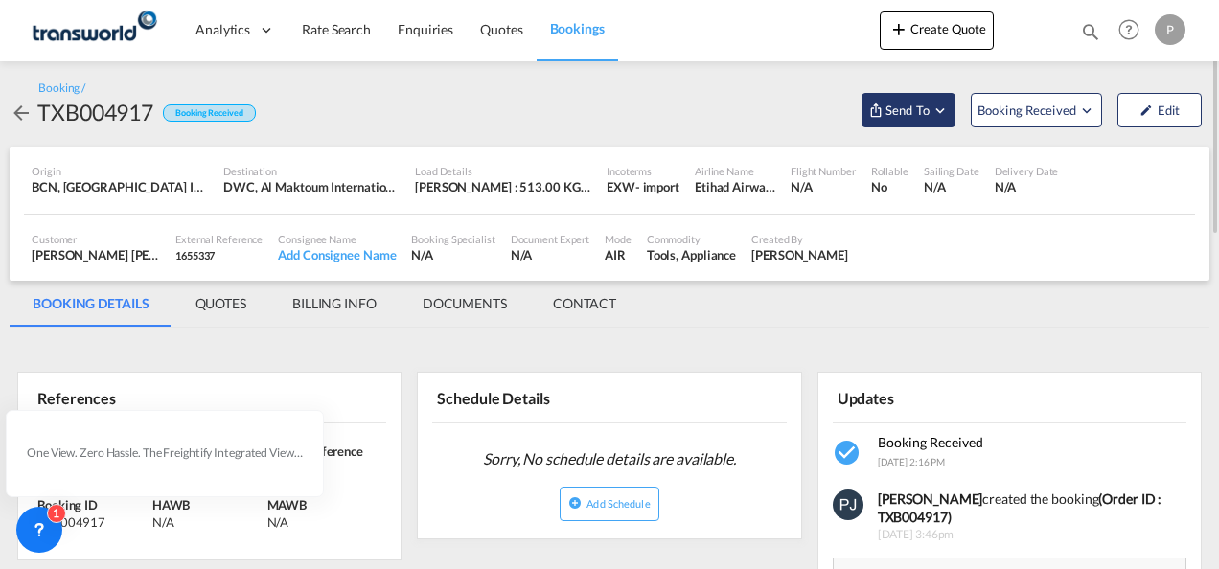
click at [941, 109] on md-icon "Open demo menu" at bounding box center [940, 110] width 17 height 17
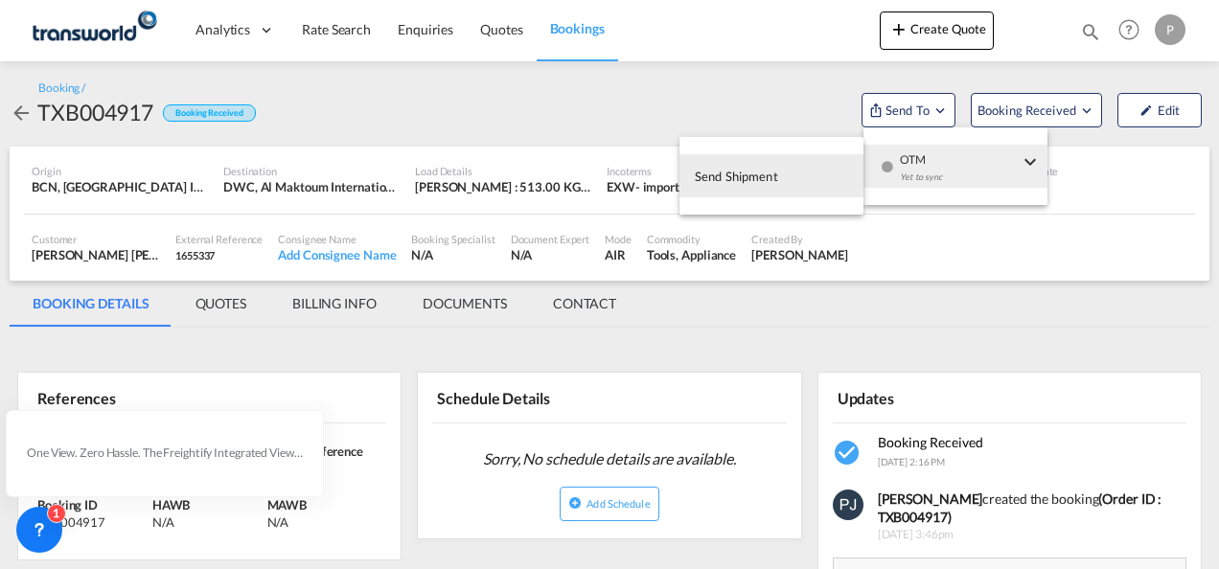
click at [744, 182] on span "Send Shipment" at bounding box center [736, 176] width 83 height 31
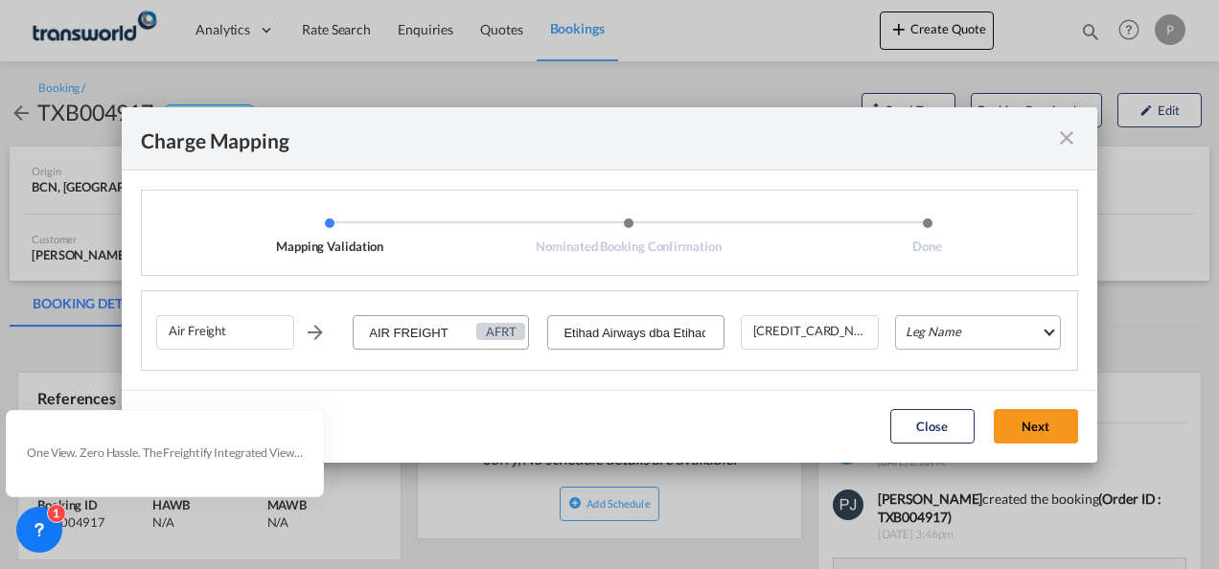
click at [966, 337] on md-select "Leg Name HANDLING ORIGIN HANDLING DESTINATION OTHERS TL PICK UP CUSTOMS ORIGIN …" at bounding box center [978, 332] width 166 height 35
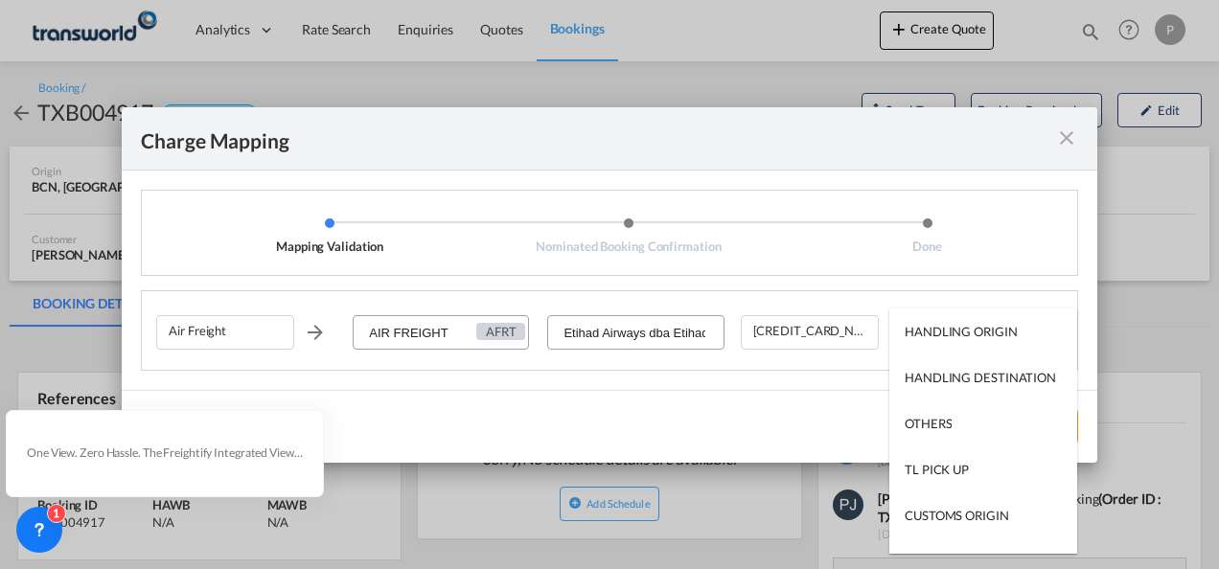
type md-option "HANDLING ORIGIN"
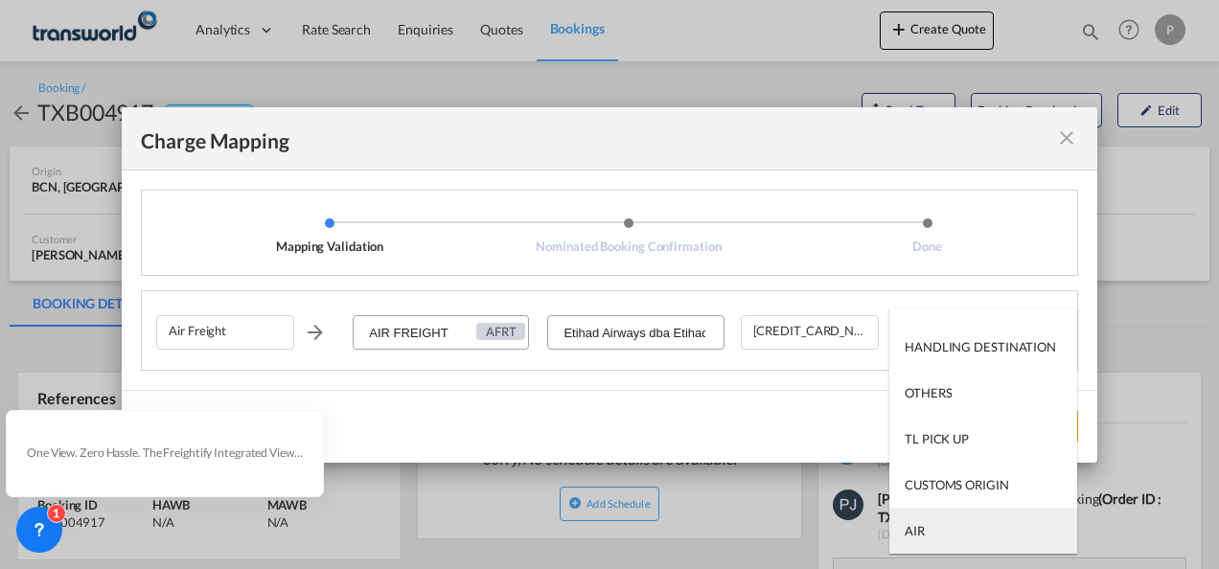
type md-option "AIR"
click at [961, 530] on md-option "AIR" at bounding box center [984, 531] width 188 height 46
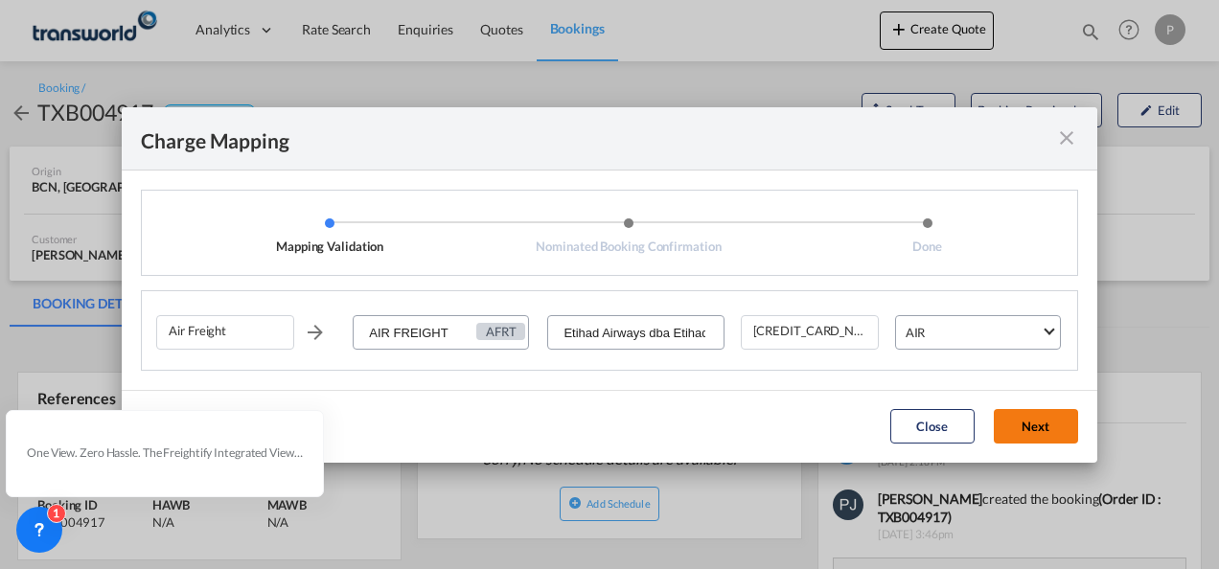
click at [1035, 424] on button "Next" at bounding box center [1036, 426] width 84 height 35
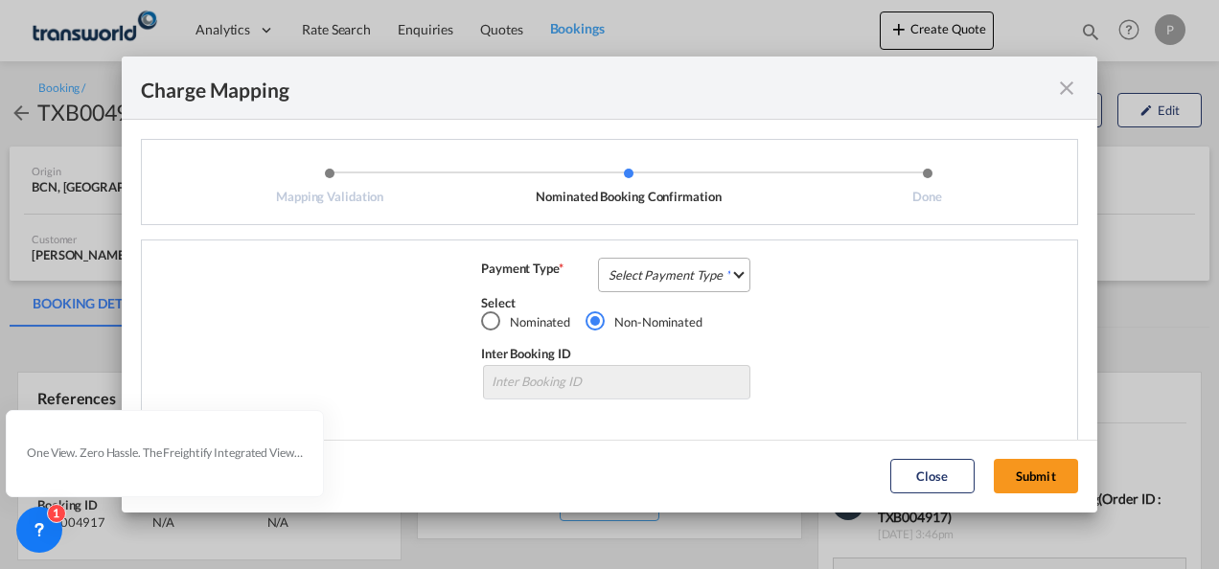
click at [638, 272] on md-select "Select Payment Type COLLECT PREPAID" at bounding box center [674, 275] width 152 height 35
click at [638, 272] on div "COLLECT" at bounding box center [630, 275] width 55 height 17
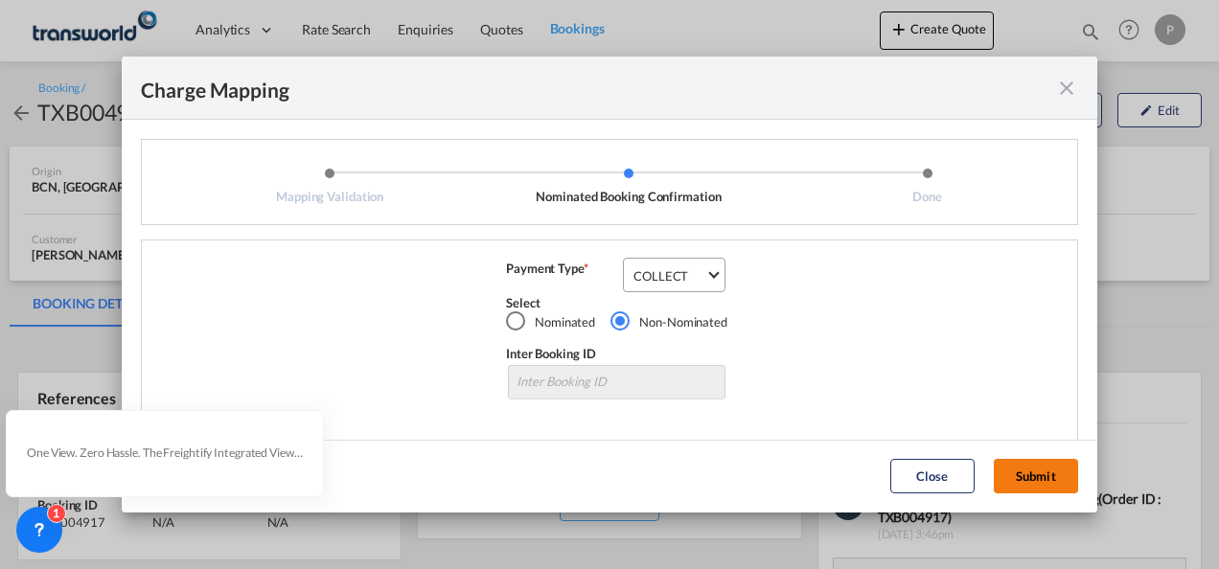
click at [1039, 481] on button "Submit" at bounding box center [1036, 476] width 84 height 35
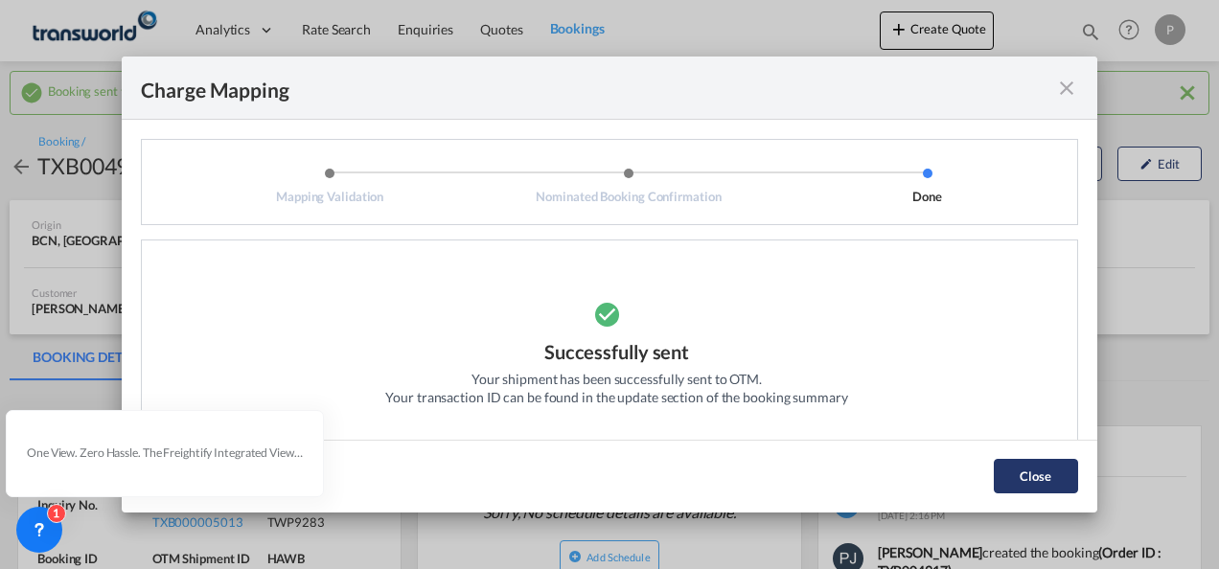
click at [1024, 479] on button "Close" at bounding box center [1036, 476] width 84 height 35
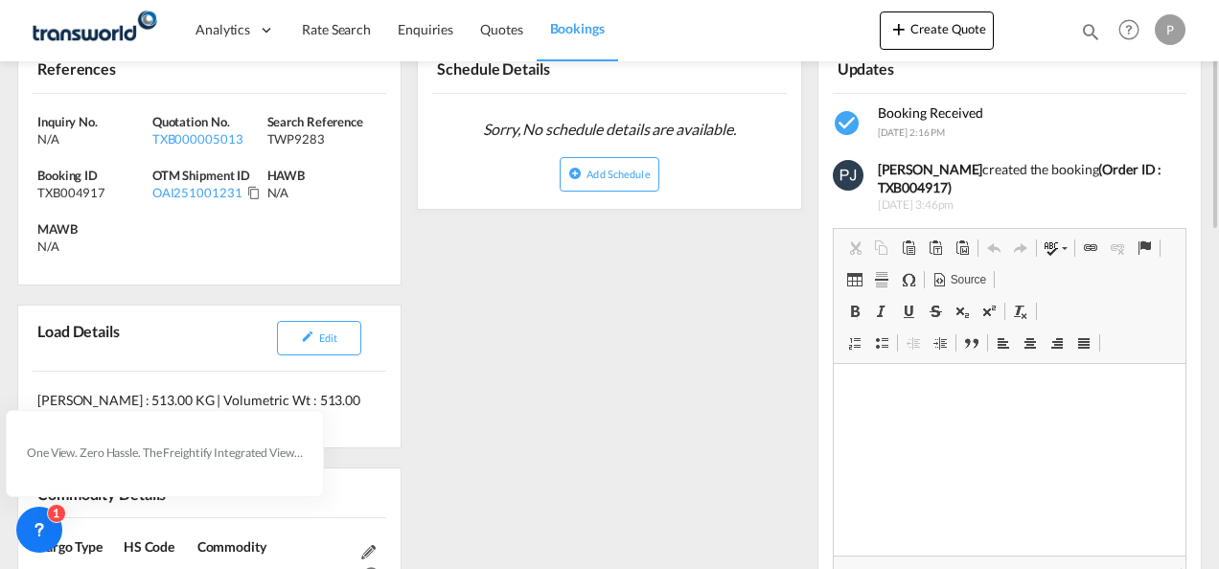
scroll to position [288, 0]
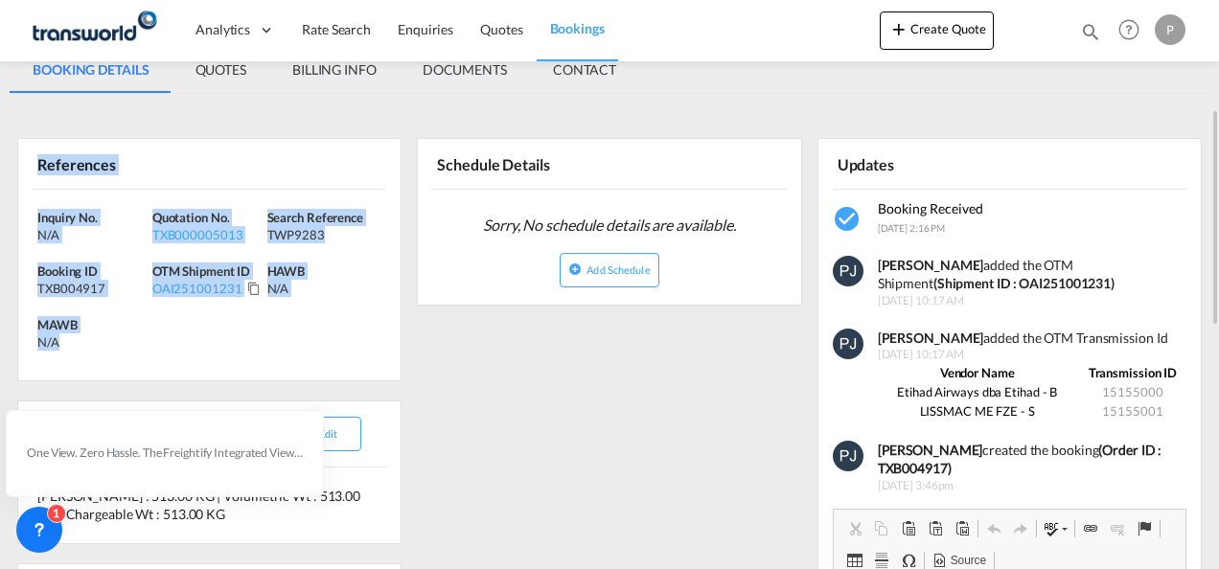
drag, startPoint x: 39, startPoint y: 161, endPoint x: 105, endPoint y: 345, distance: 195.6
click at [105, 345] on div "References Inquiry No. N/A Quotation No. TXB000005013 Search Reference TWP9283 …" at bounding box center [209, 260] width 384 height 244
copy div "References Inquiry No. N/A Quotation No. TXB000005013 Search Reference TWP9283 …"
